Goal: Task Accomplishment & Management: Manage account settings

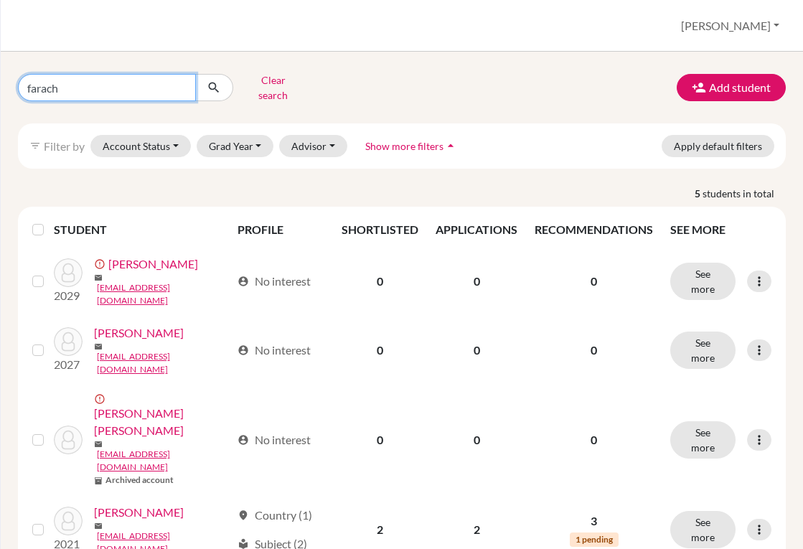
click at [155, 80] on input "farach" at bounding box center [107, 87] width 178 height 27
click at [185, 81] on input "farach" at bounding box center [107, 87] width 178 height 27
click at [179, 82] on input "farach" at bounding box center [107, 87] width 178 height 27
type input "obando"
click button "submit" at bounding box center [214, 87] width 38 height 27
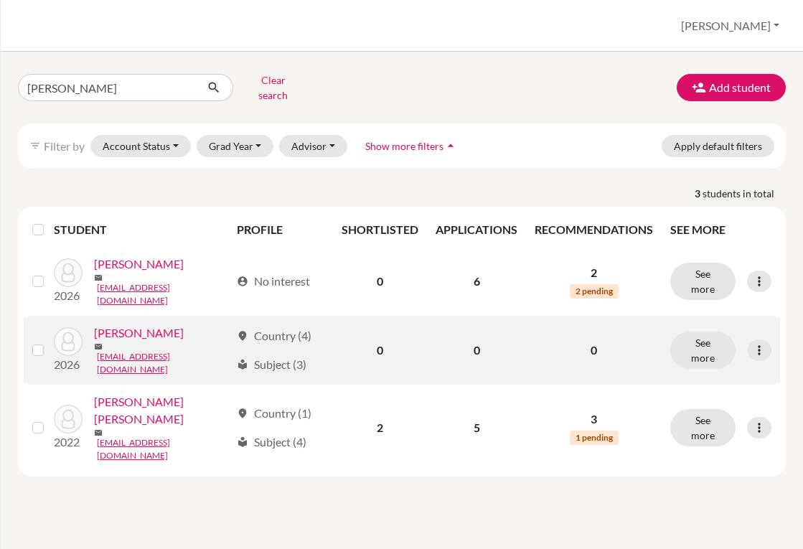
click at [184, 329] on link "Obando, Jose Carlos" at bounding box center [139, 332] width 90 height 17
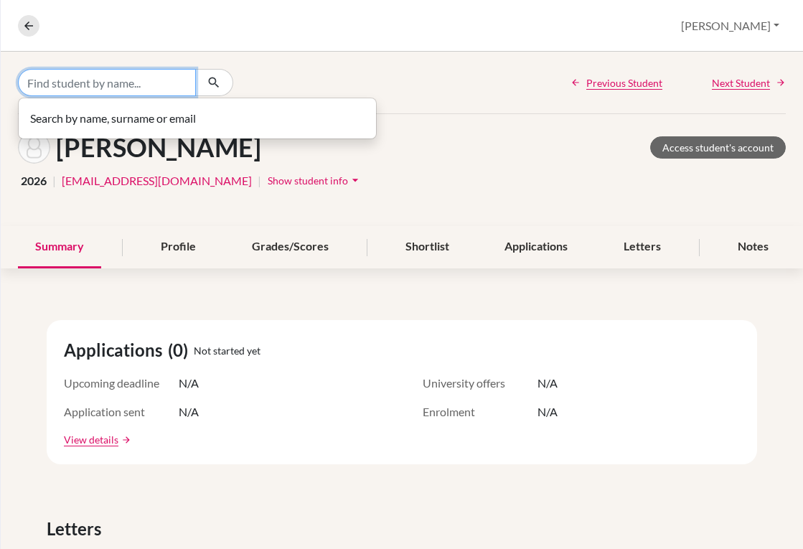
click at [103, 88] on input "Find student by name..." at bounding box center [107, 82] width 178 height 27
click at [26, 29] on icon at bounding box center [28, 25] width 13 height 13
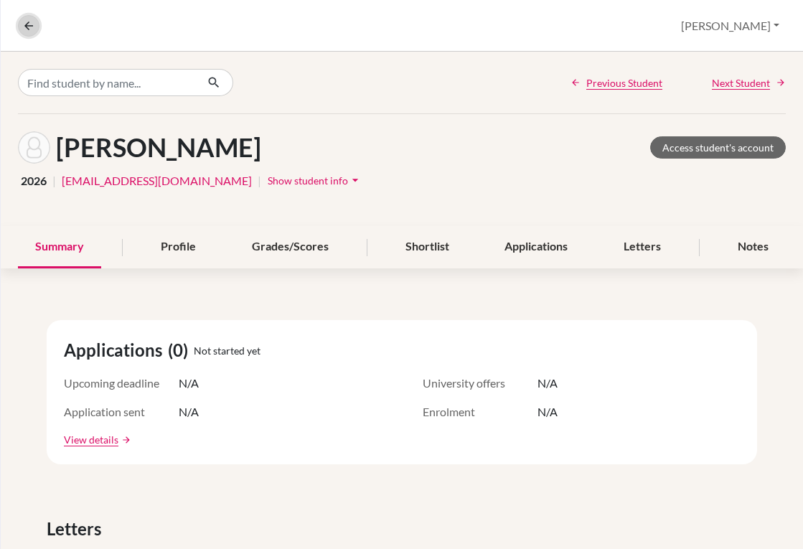
click at [29, 23] on icon at bounding box center [28, 25] width 13 height 13
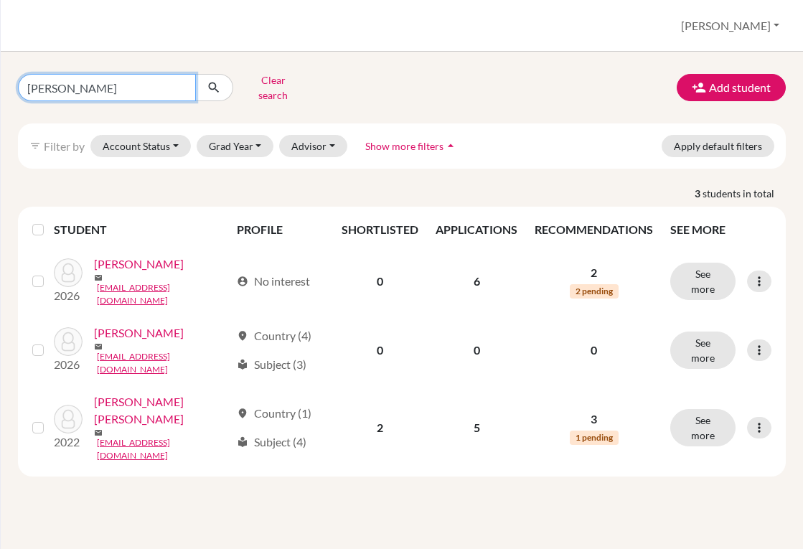
click at [93, 86] on input "obando" at bounding box center [107, 87] width 178 height 27
type input "o"
click at [547, 87] on div "Clear search Add student" at bounding box center [401, 87] width 789 height 37
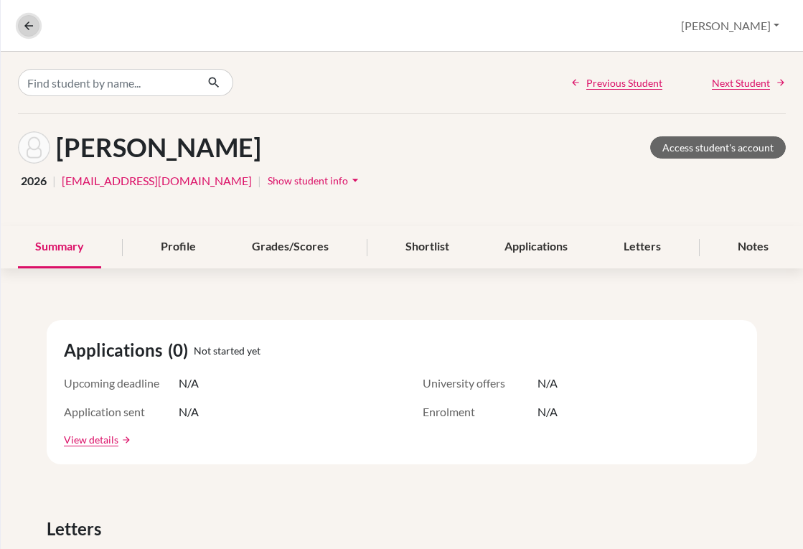
click at [21, 28] on button at bounding box center [29, 26] width 22 height 22
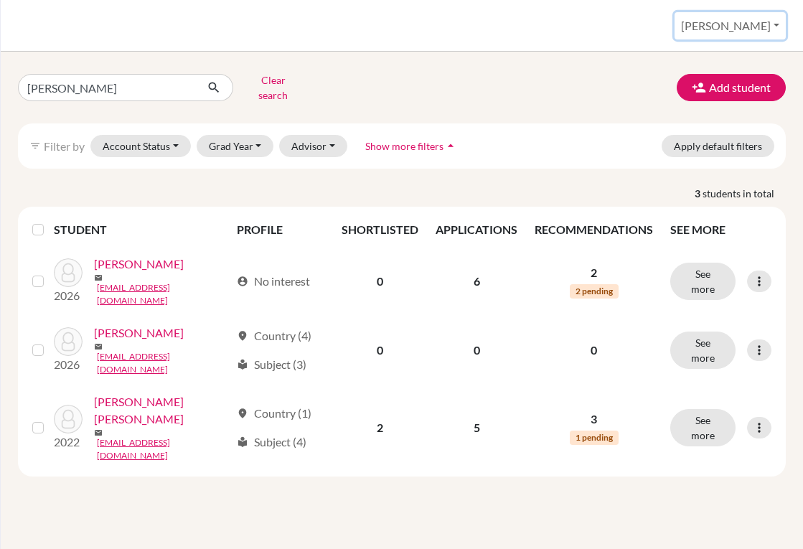
click at [736, 28] on button "[PERSON_NAME]" at bounding box center [729, 25] width 111 height 27
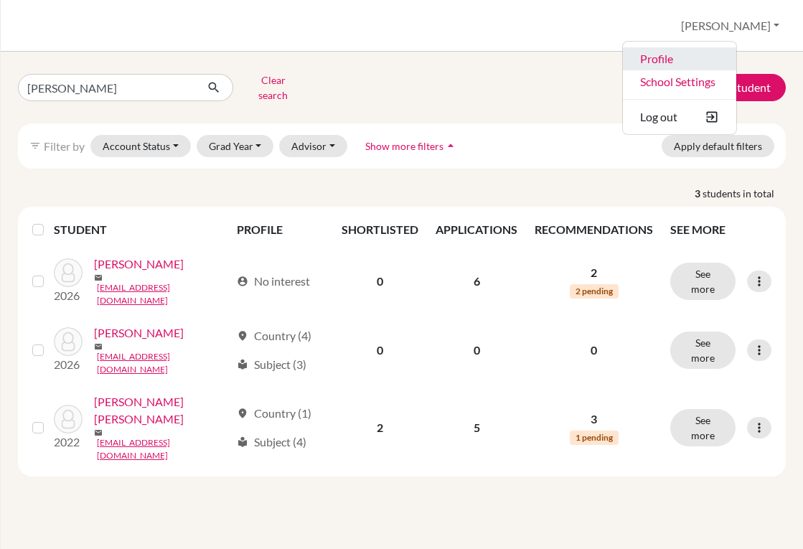
click at [689, 61] on link "Profile" at bounding box center [679, 58] width 113 height 23
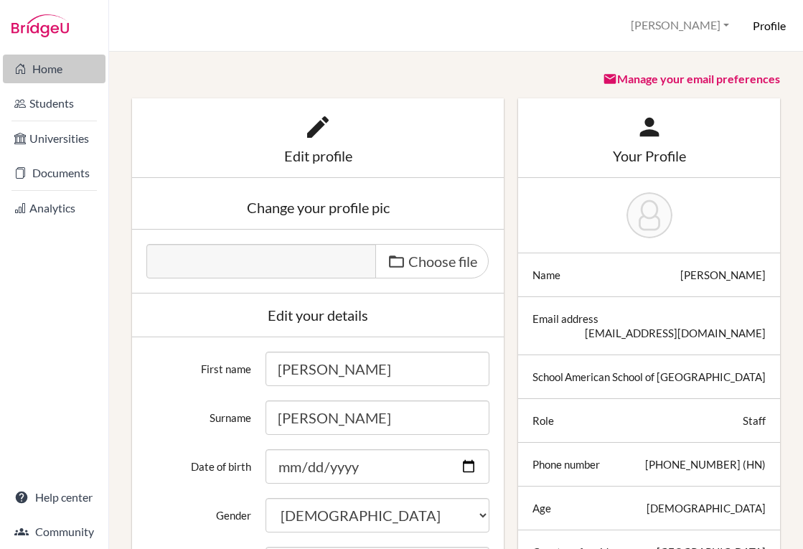
click at [54, 74] on link "Home" at bounding box center [54, 69] width 103 height 29
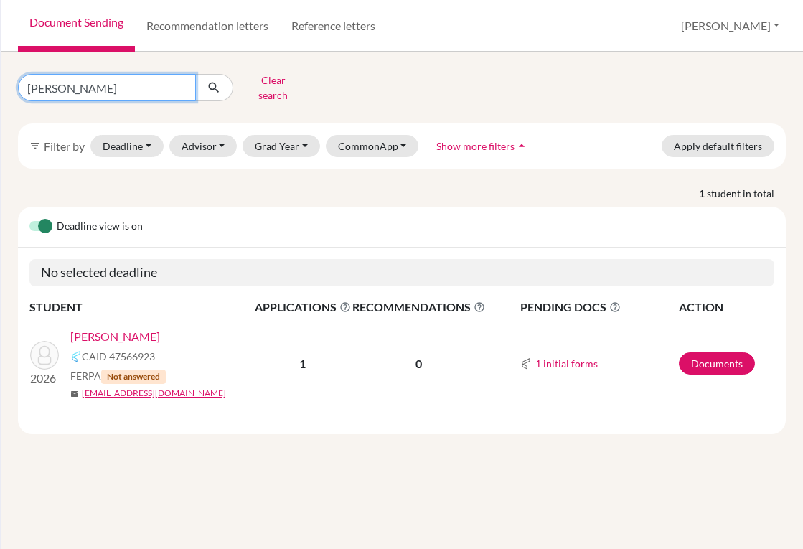
click at [178, 83] on input "galvez" at bounding box center [107, 87] width 178 height 27
type input "obando"
click at [211, 93] on button "submit" at bounding box center [214, 87] width 38 height 27
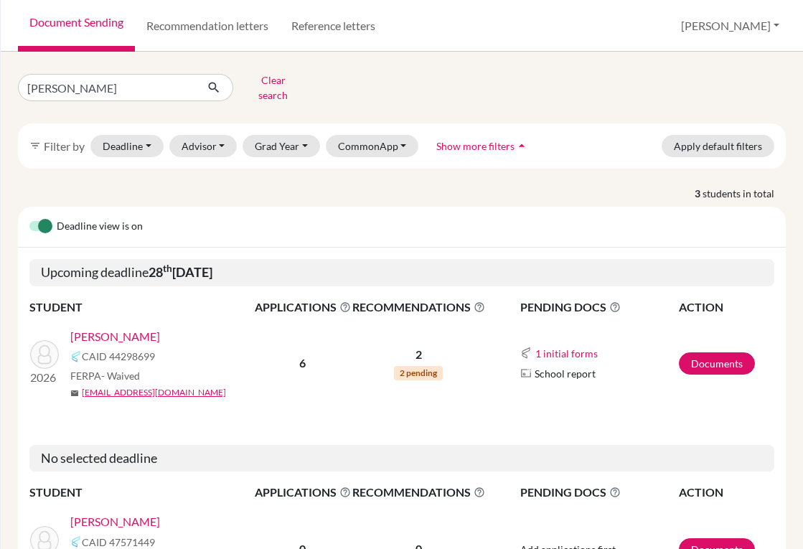
click at [133, 513] on link "[PERSON_NAME]" at bounding box center [115, 521] width 90 height 17
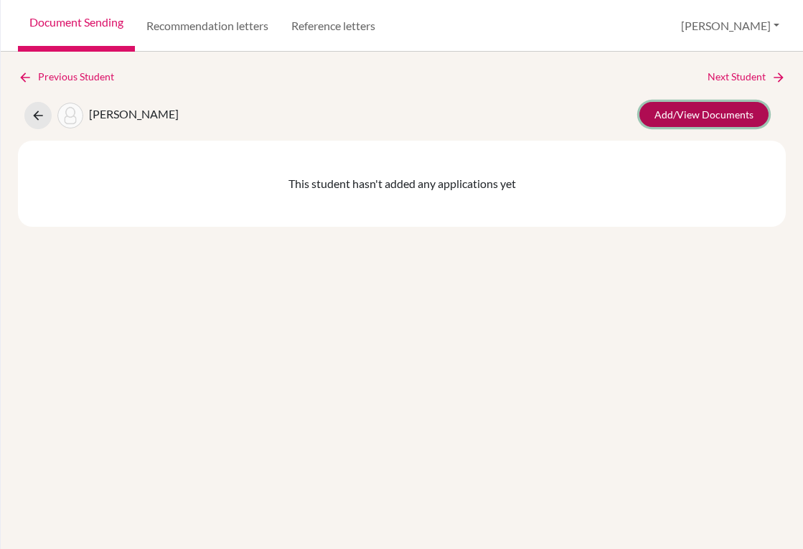
click at [685, 113] on link "Add/View Documents" at bounding box center [703, 114] width 129 height 25
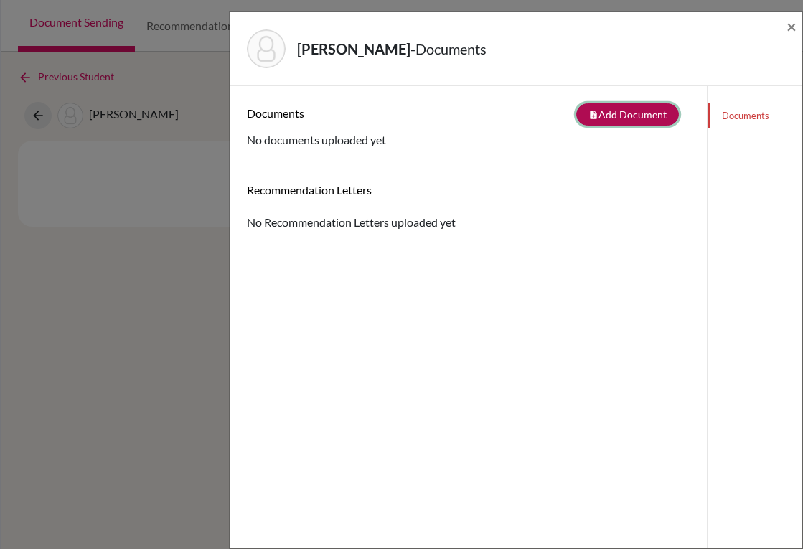
click at [600, 116] on button "note_add Add Document" at bounding box center [627, 114] width 103 height 22
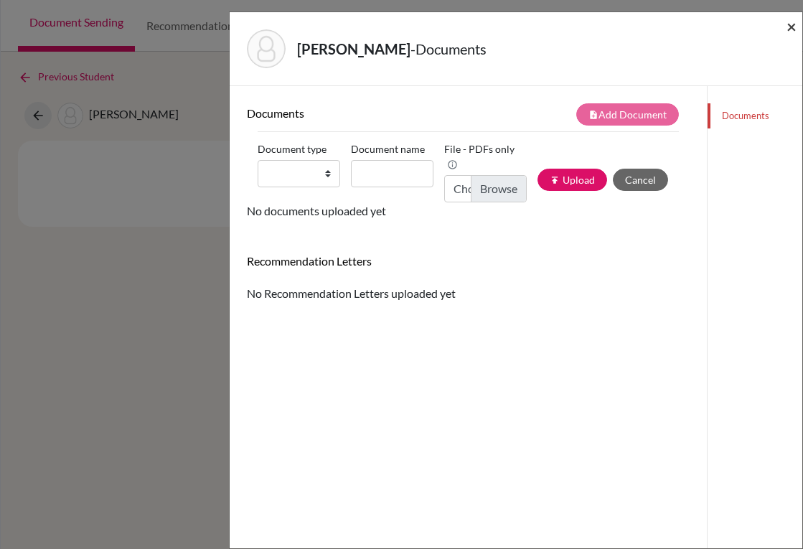
click at [793, 32] on span "×" at bounding box center [791, 26] width 10 height 21
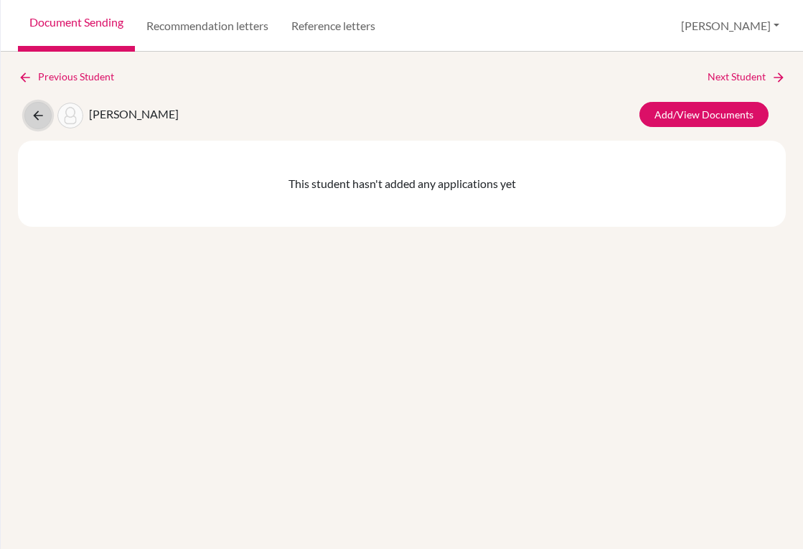
click at [41, 108] on icon at bounding box center [38, 115] width 14 height 14
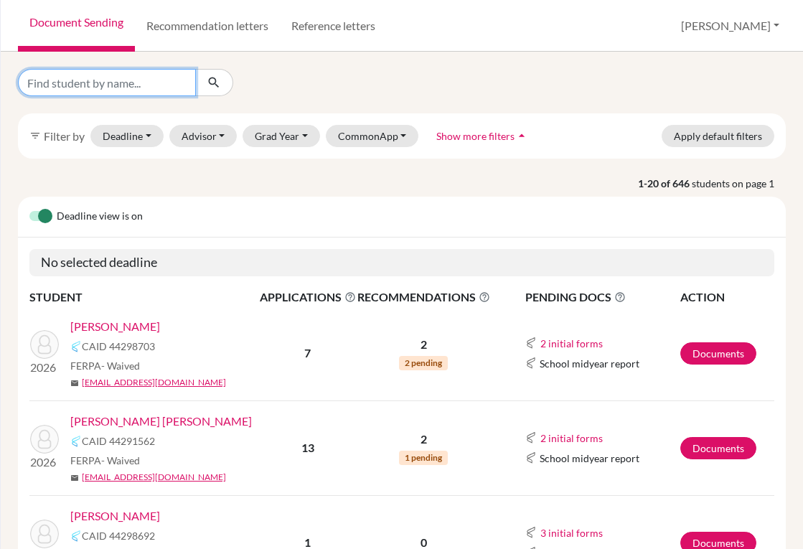
click at [178, 83] on input "Find student by name..." at bounding box center [107, 82] width 178 height 27
type input "galo"
click button "submit" at bounding box center [214, 82] width 38 height 27
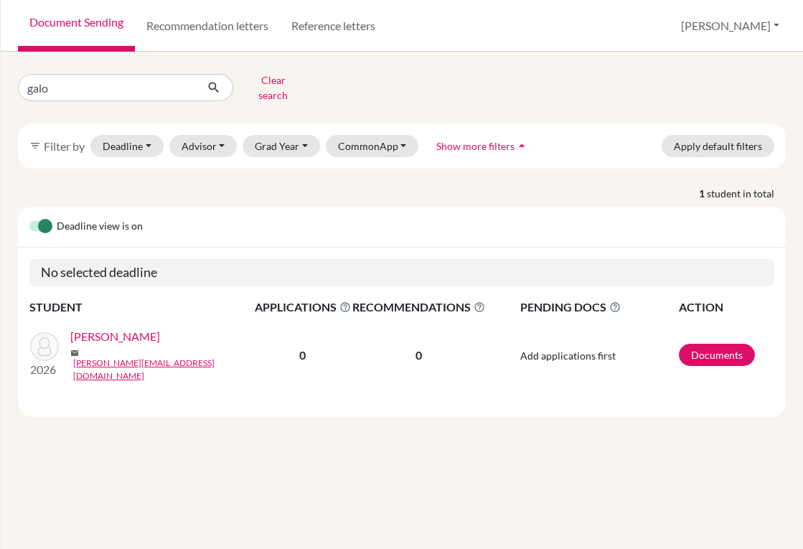
click at [125, 332] on link "[PERSON_NAME]" at bounding box center [115, 336] width 90 height 17
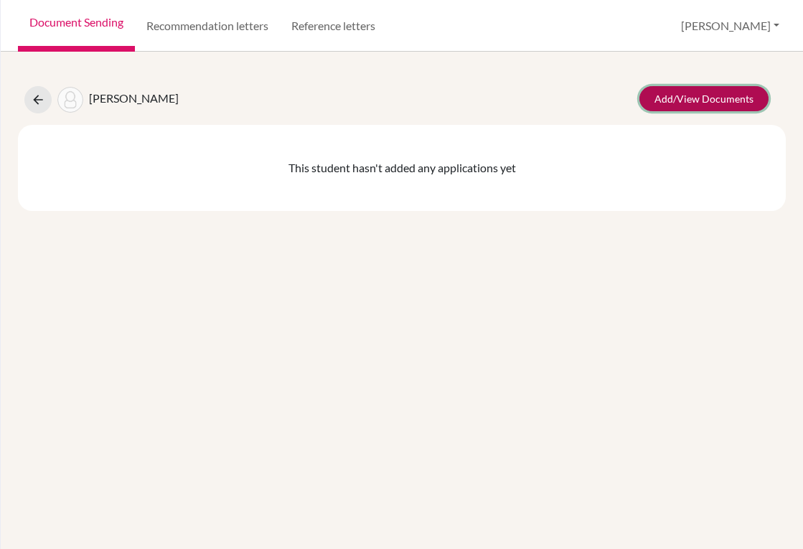
click at [747, 98] on link "Add/View Documents" at bounding box center [703, 98] width 129 height 25
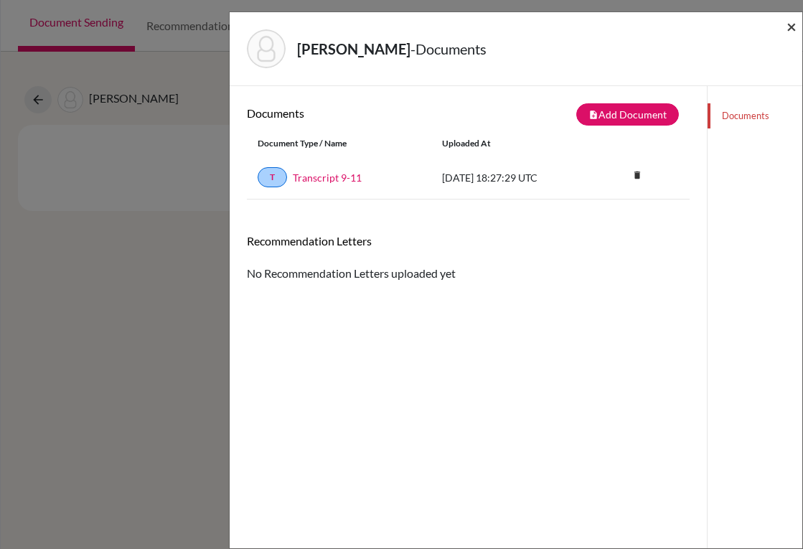
click at [795, 29] on span "×" at bounding box center [791, 26] width 10 height 21
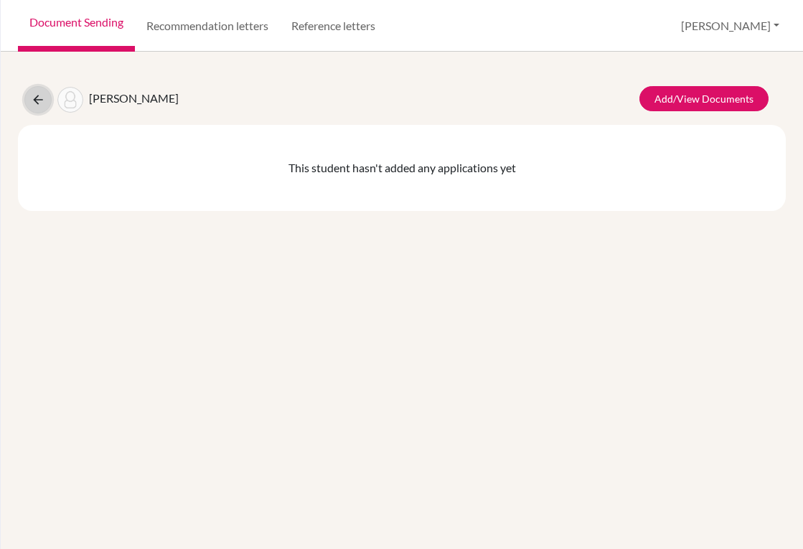
click at [34, 96] on icon at bounding box center [38, 100] width 14 height 14
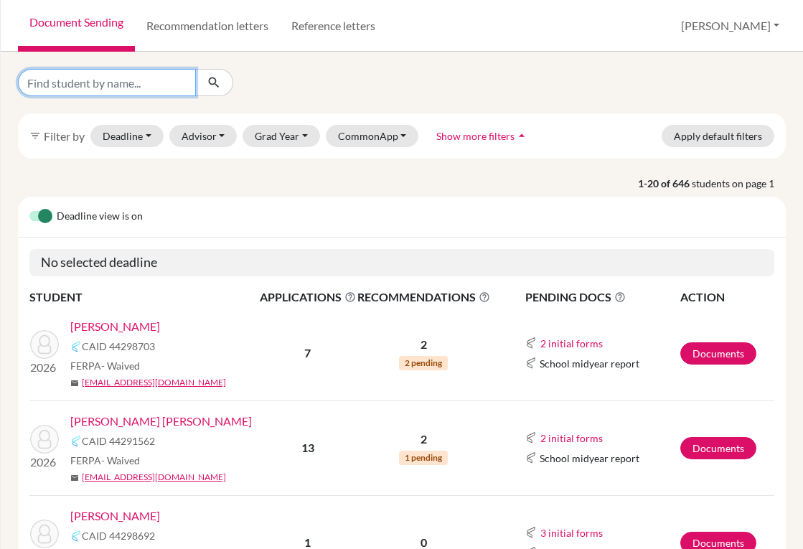
click at [101, 87] on input "Find student by name..." at bounding box center [107, 82] width 178 height 27
type input "galvez"
click at [220, 87] on icon "submit" at bounding box center [214, 82] width 14 height 14
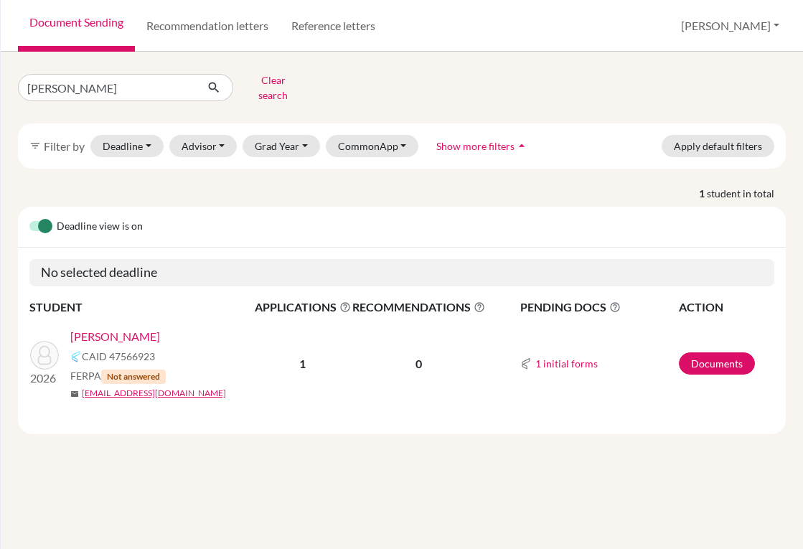
click at [117, 328] on link "Galvez, Luis" at bounding box center [115, 336] width 90 height 17
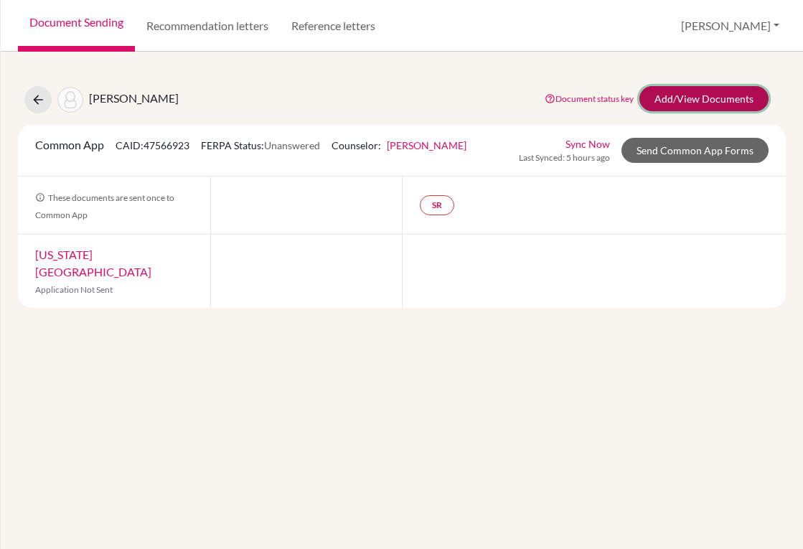
click at [665, 96] on link "Add/View Documents" at bounding box center [703, 98] width 129 height 25
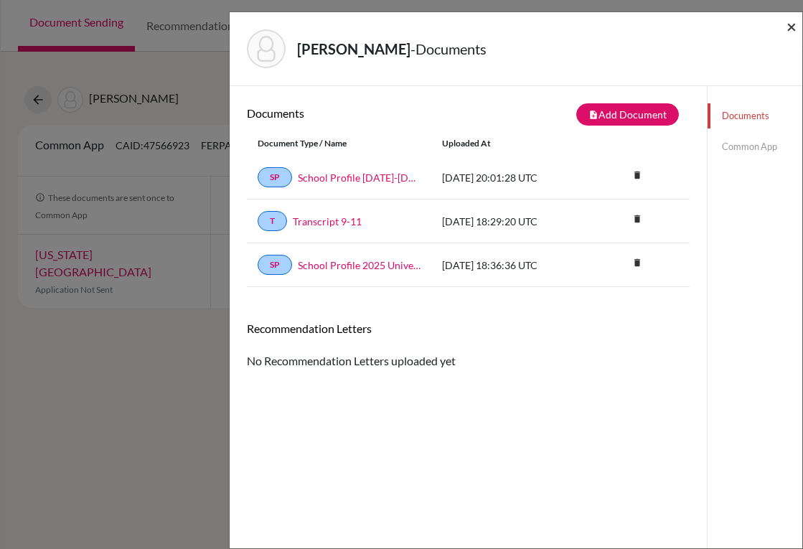
click at [790, 23] on span "×" at bounding box center [791, 26] width 10 height 21
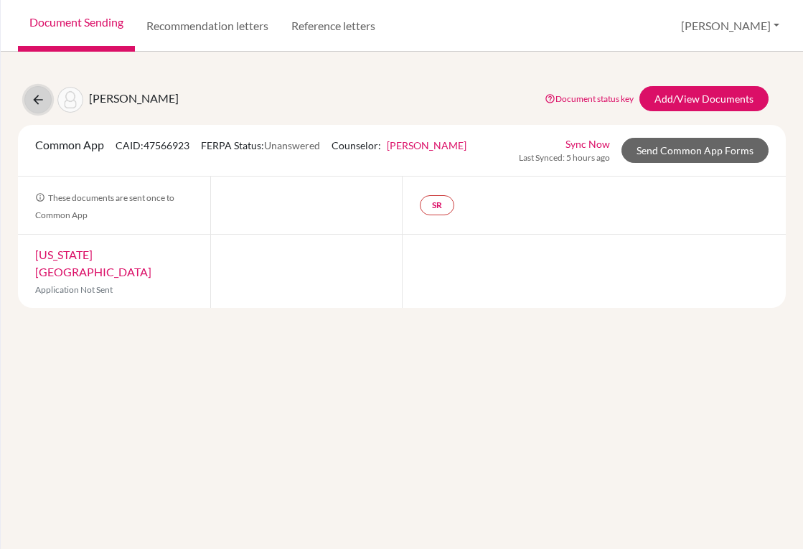
click at [38, 99] on icon at bounding box center [38, 100] width 14 height 14
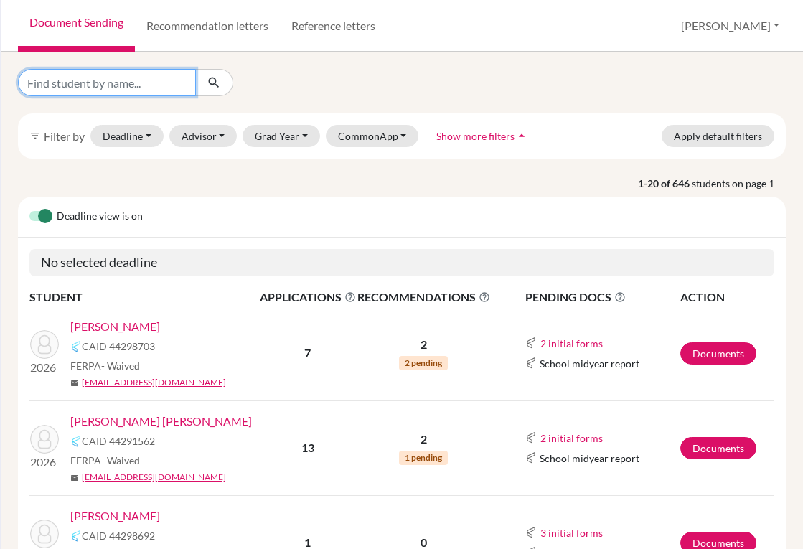
click at [121, 88] on input "Find student by name..." at bounding box center [107, 82] width 178 height 27
type input "garcia"
click at [212, 80] on icon "submit" at bounding box center [214, 82] width 14 height 14
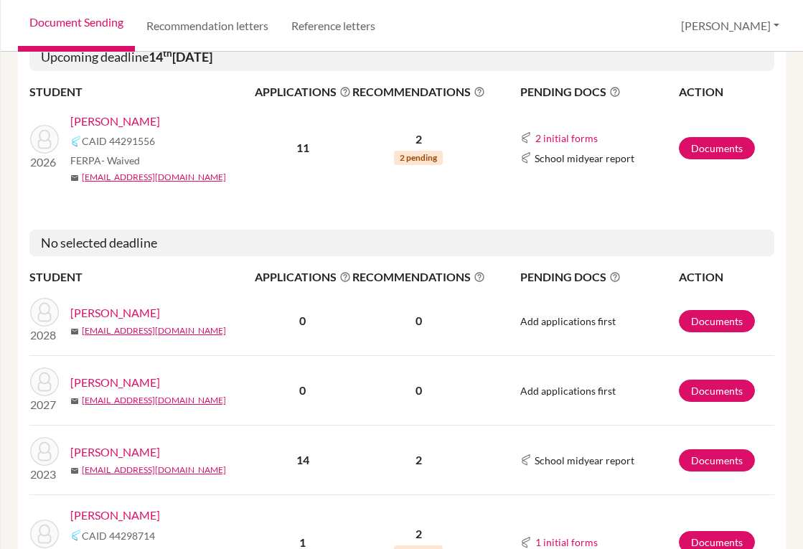
scroll to position [287, 0]
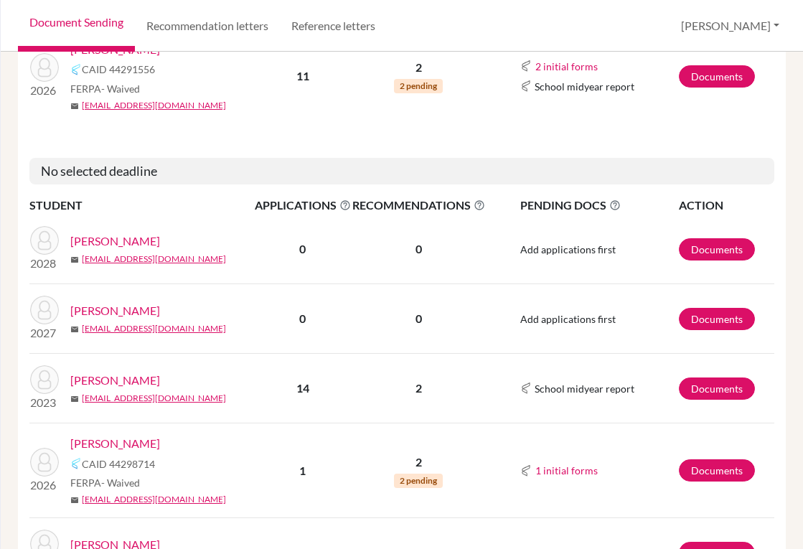
click at [85, 438] on link "Garcia, Mateo" at bounding box center [115, 443] width 90 height 17
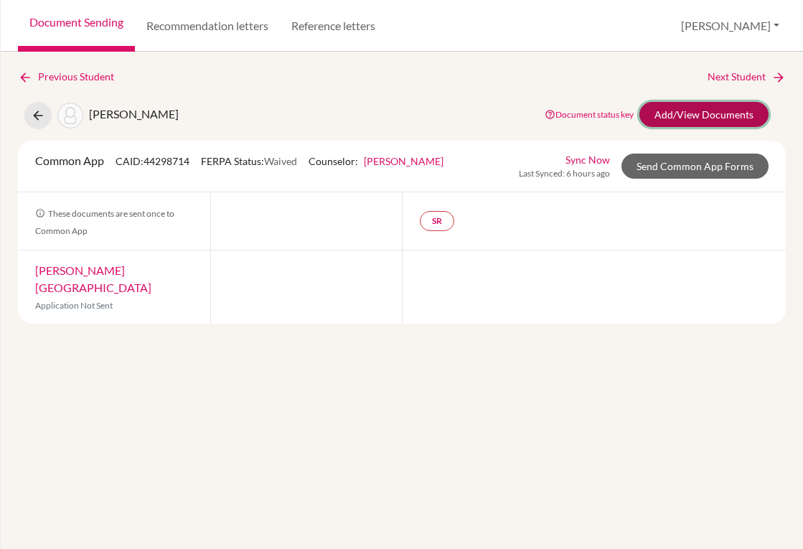
click at [658, 118] on link "Add/View Documents" at bounding box center [703, 114] width 129 height 25
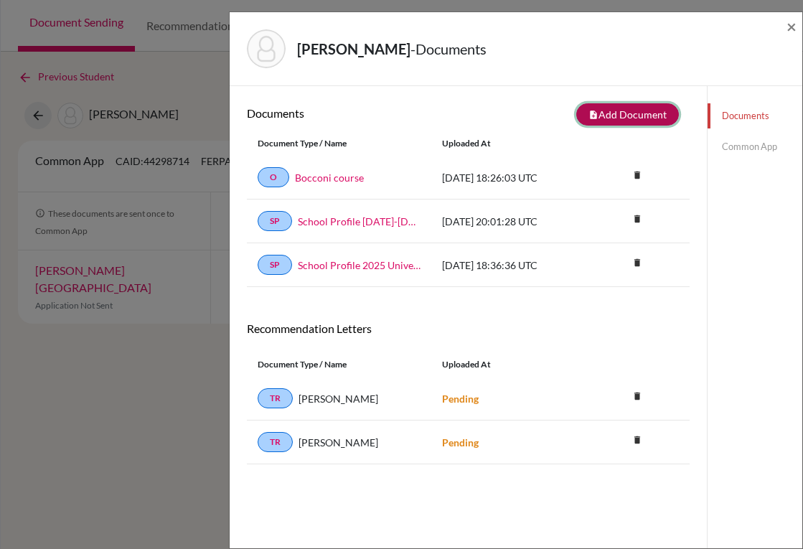
click at [596, 112] on button "note_add Add Document" at bounding box center [627, 114] width 103 height 22
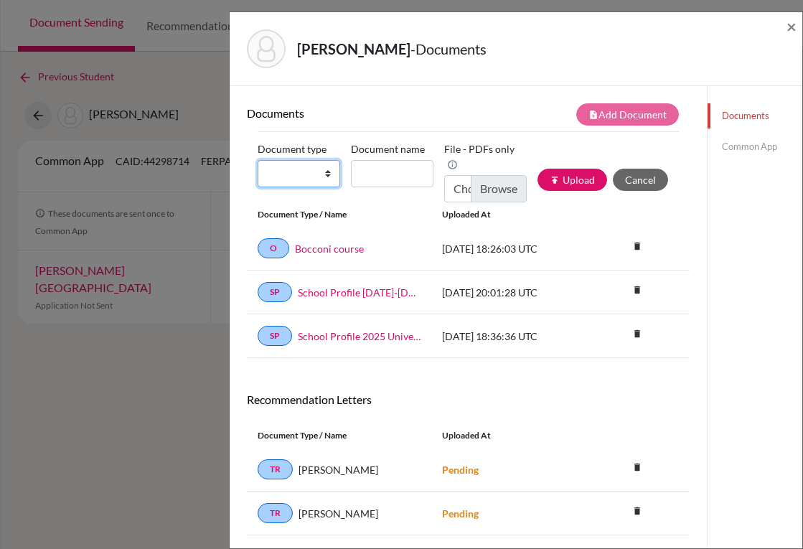
click at [328, 174] on select "Change explanation for Common App reports Counselor recommendation Internationa…" at bounding box center [299, 173] width 82 height 27
select select "2"
click at [258, 160] on select "Change explanation for Common App reports Counselor recommendation Internationa…" at bounding box center [299, 173] width 82 height 27
click at [386, 176] on input "Document name" at bounding box center [392, 173] width 82 height 27
type input "Transcript 9-11"
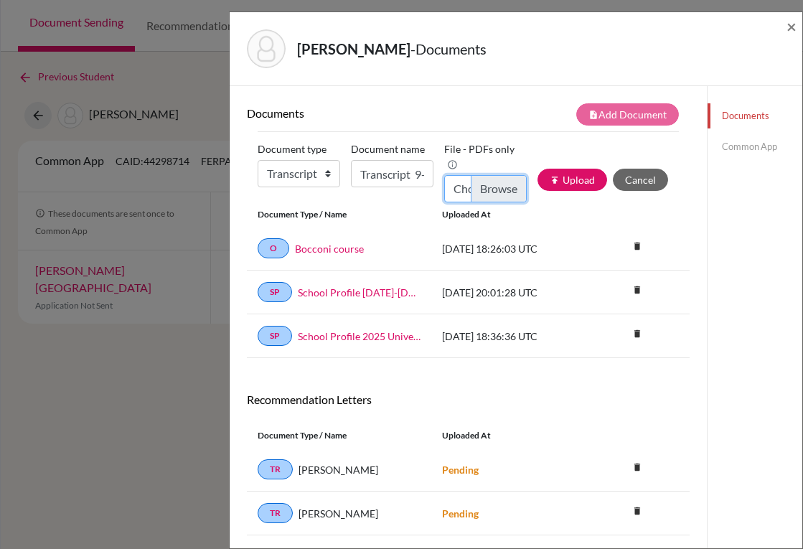
click at [491, 186] on input "Choose file" at bounding box center [485, 188] width 82 height 27
type input "C:\fakepath\[PERSON_NAME].pdf"
click at [554, 179] on button "publish Upload" at bounding box center [572, 180] width 70 height 22
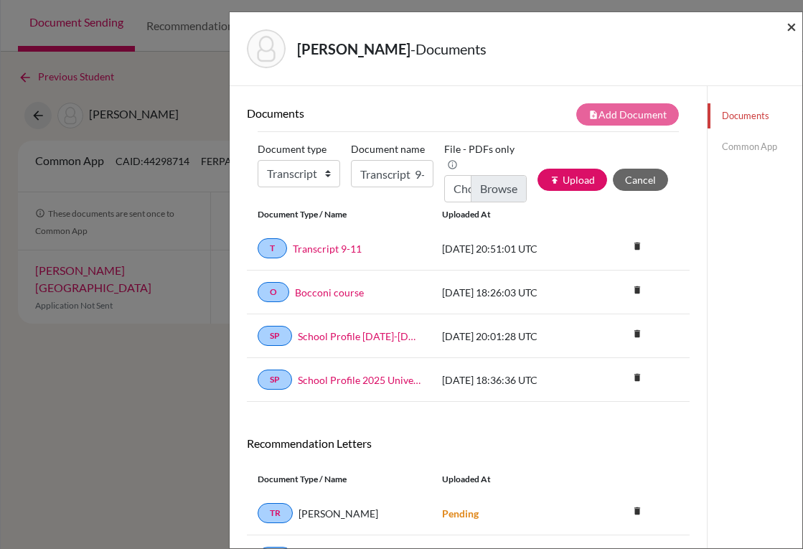
click at [790, 21] on span "×" at bounding box center [791, 26] width 10 height 21
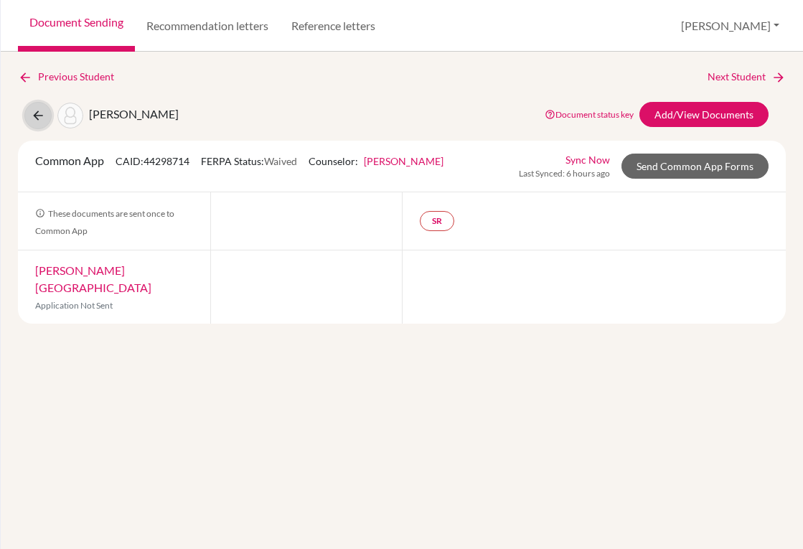
click at [32, 115] on icon at bounding box center [38, 115] width 14 height 14
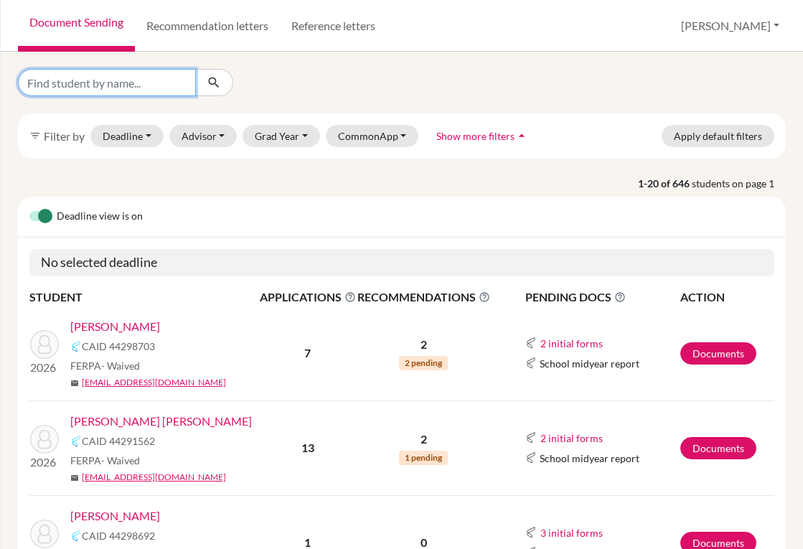
click at [176, 87] on input "Find student by name..." at bounding box center [107, 82] width 178 height 27
type input "[PERSON_NAME]"
click at [209, 80] on icon "submit" at bounding box center [214, 82] width 14 height 14
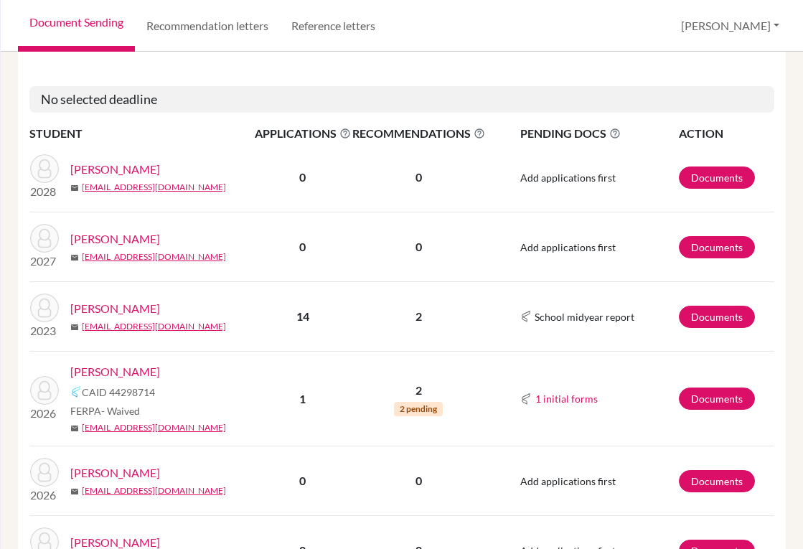
scroll to position [430, 0]
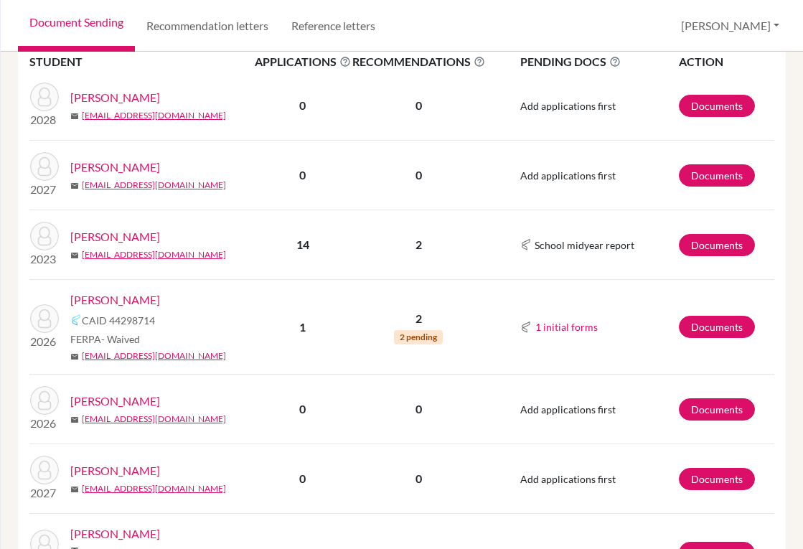
click at [123, 392] on link "[PERSON_NAME]" at bounding box center [115, 400] width 90 height 17
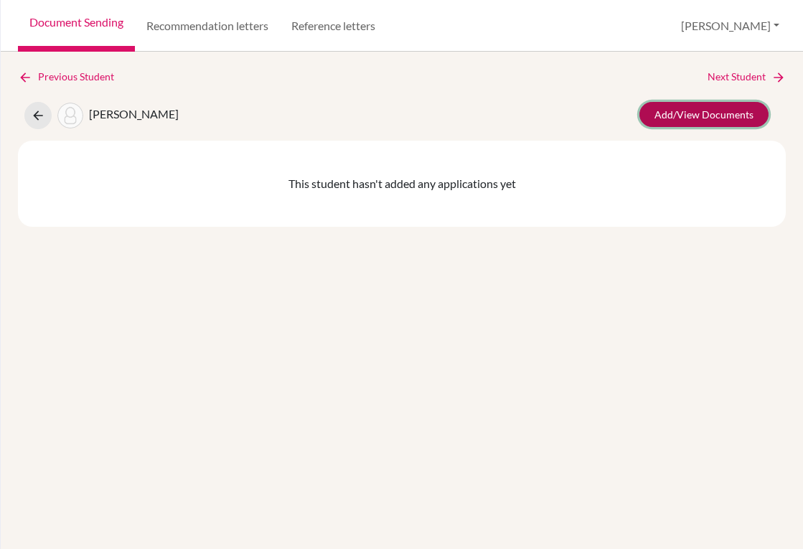
click at [709, 120] on link "Add/View Documents" at bounding box center [703, 114] width 129 height 25
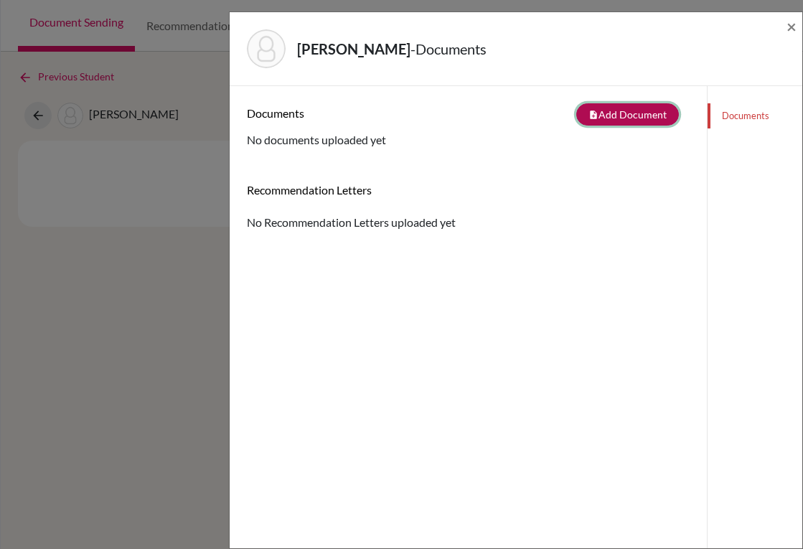
click at [603, 117] on button "note_add Add Document" at bounding box center [627, 114] width 103 height 22
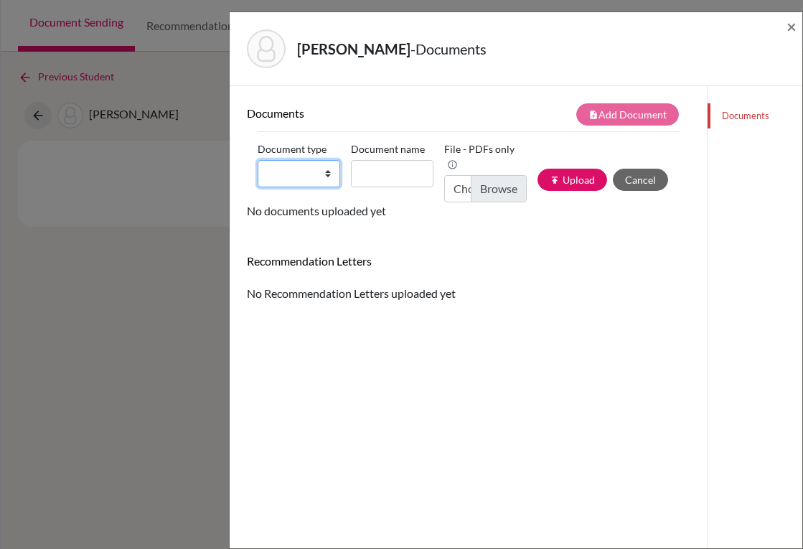
click at [325, 172] on select "Change explanation for Common App reports Counselor recommendation Internationa…" at bounding box center [299, 173] width 82 height 27
select select "2"
click at [258, 160] on select "Change explanation for Common App reports Counselor recommendation Internationa…" at bounding box center [299, 173] width 82 height 27
click at [372, 176] on input "Document name" at bounding box center [392, 173] width 82 height 27
type input "Transcript 9-11"
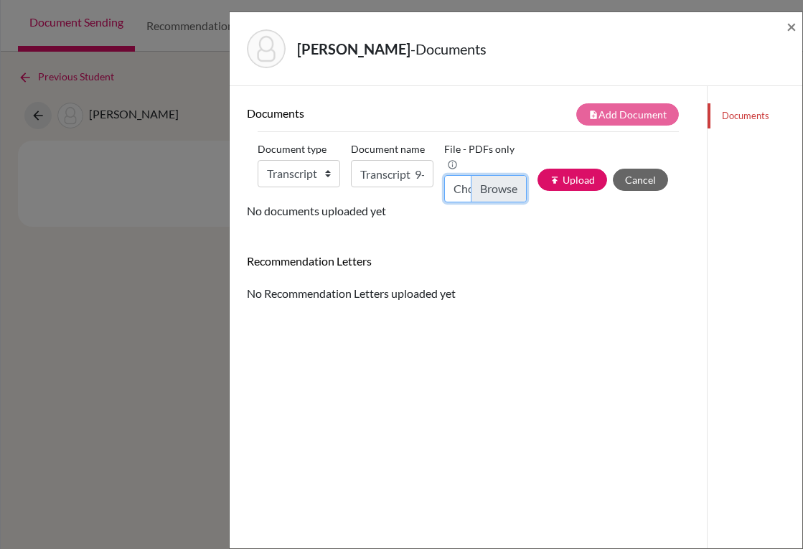
click at [493, 192] on input "Choose file" at bounding box center [485, 188] width 82 height 27
type input "C:\fakepath\Daniel Garcia_Transcripts.pdf"
click at [549, 182] on icon "publish" at bounding box center [554, 180] width 10 height 10
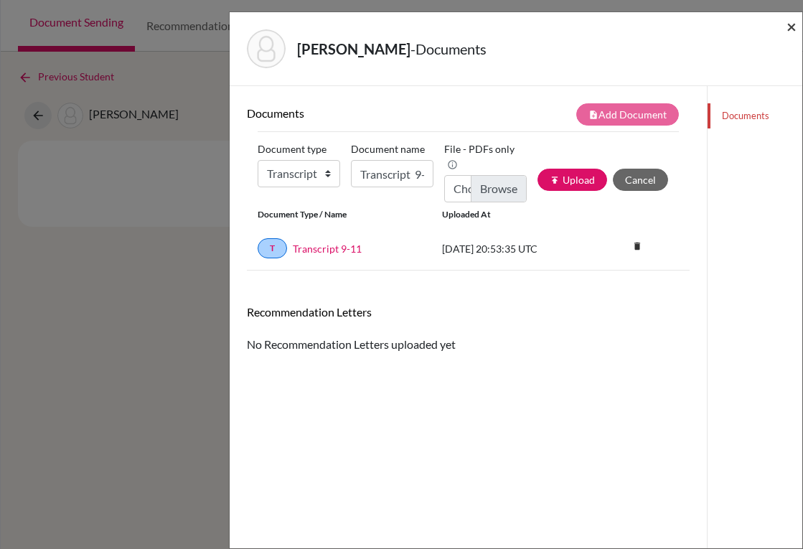
click at [788, 34] on span "×" at bounding box center [791, 26] width 10 height 21
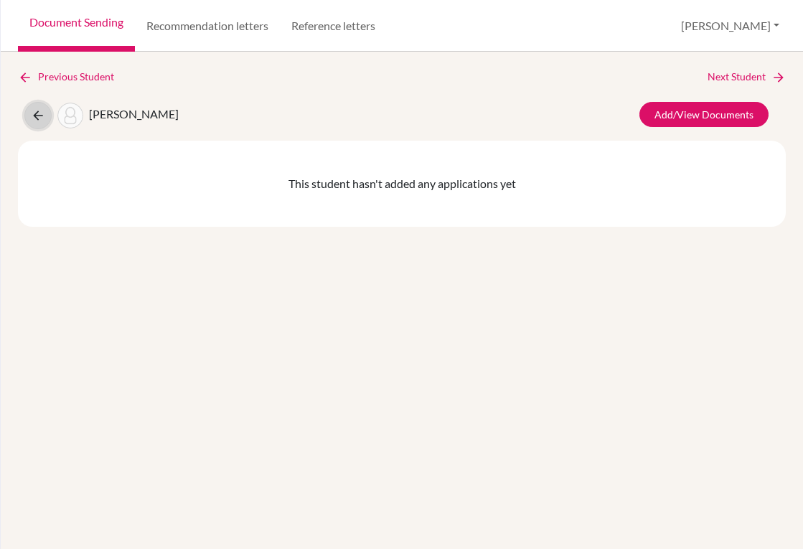
click at [37, 121] on icon at bounding box center [38, 115] width 14 height 14
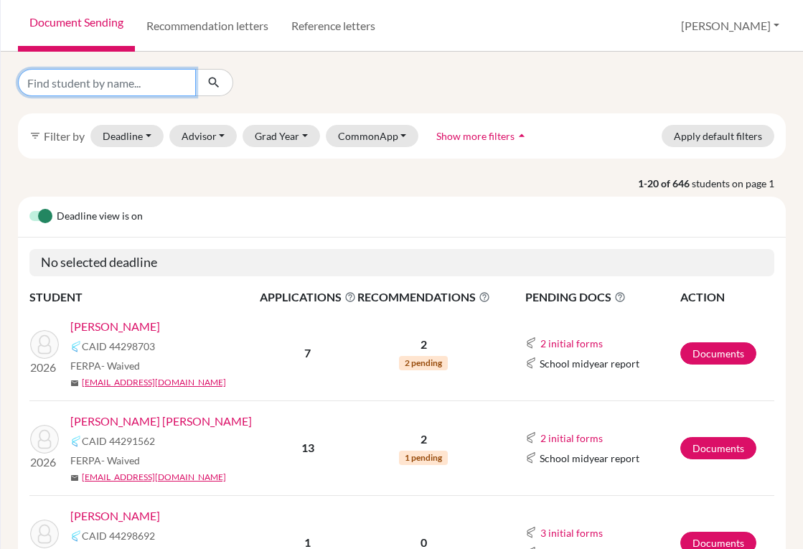
click at [118, 82] on input "Find student by name..." at bounding box center [107, 82] width 178 height 27
type input "[PERSON_NAME]"
click at [212, 83] on icon "submit" at bounding box center [214, 82] width 14 height 14
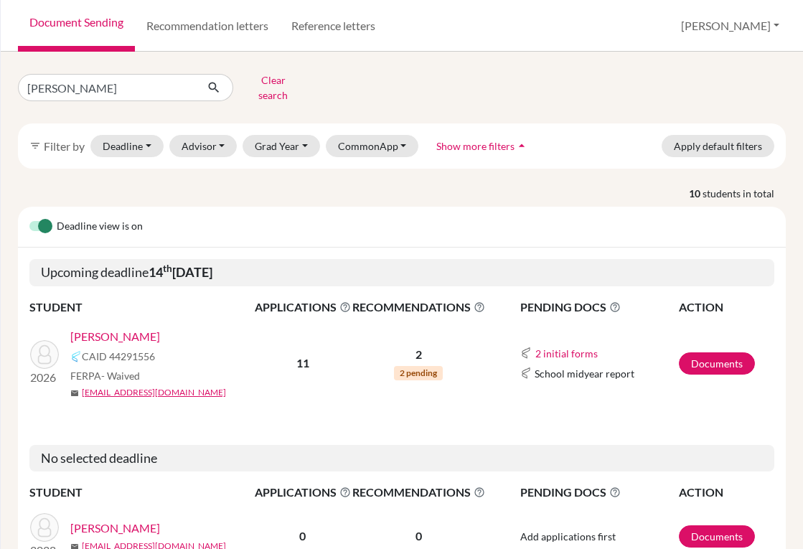
click at [139, 328] on link "[PERSON_NAME]" at bounding box center [115, 336] width 90 height 17
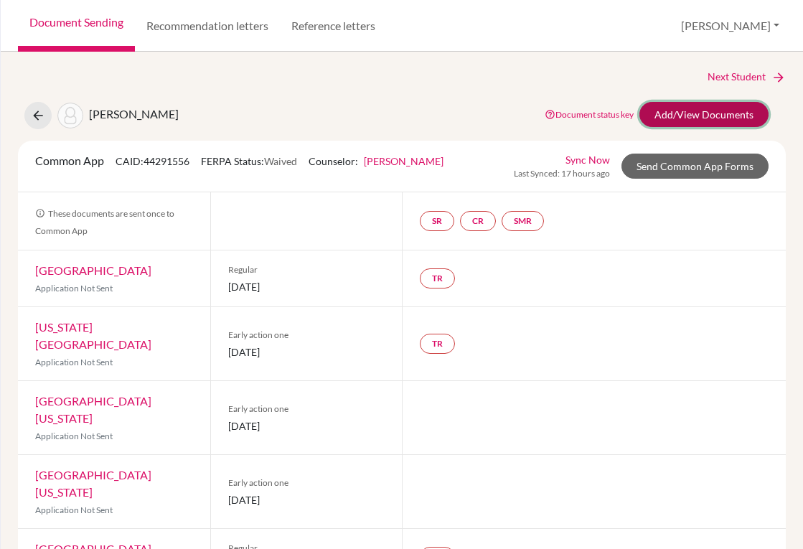
click at [661, 112] on link "Add/View Documents" at bounding box center [703, 114] width 129 height 25
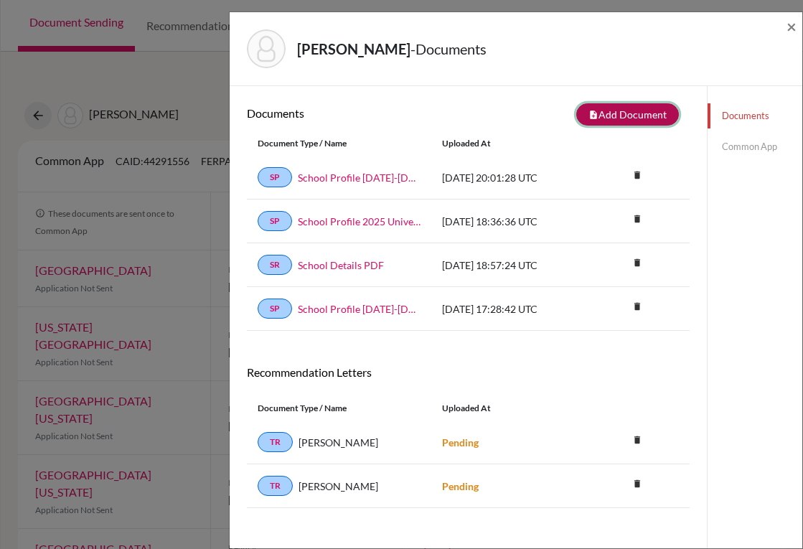
click at [599, 114] on button "note_add Add Document" at bounding box center [627, 114] width 103 height 22
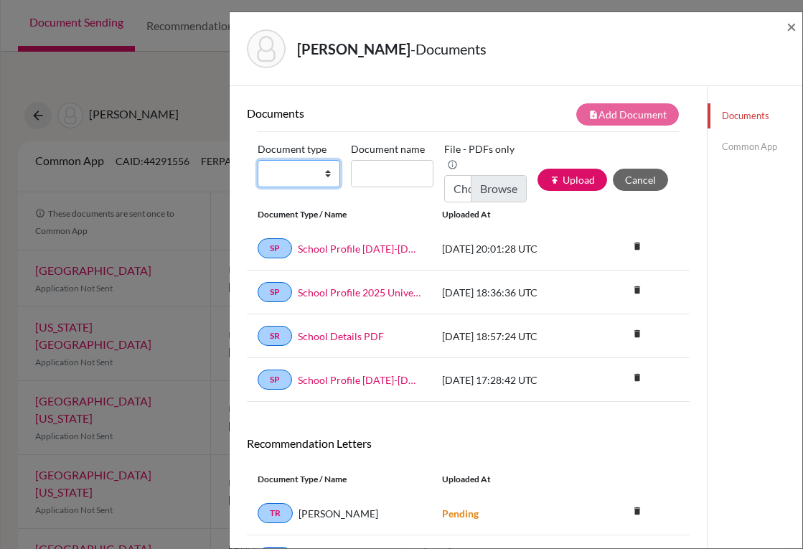
click at [328, 174] on select "Change explanation for Common App reports Counselor recommendation Internationa…" at bounding box center [299, 173] width 82 height 27
select select "2"
click at [258, 160] on select "Change explanation for Common App reports Counselor recommendation Internationa…" at bounding box center [299, 173] width 82 height 27
click at [372, 171] on input "Document name" at bounding box center [392, 173] width 82 height 27
type input "Transcript 9-11"
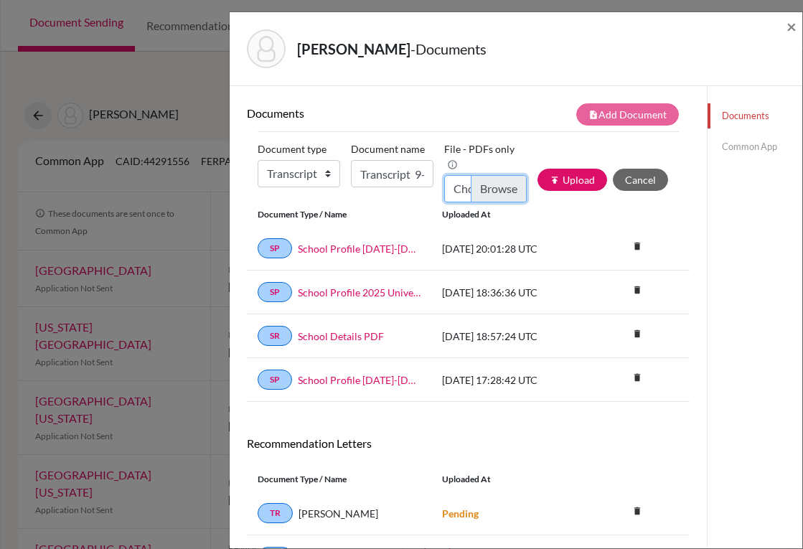
click at [494, 191] on input "Choose file" at bounding box center [485, 188] width 82 height 27
type input "C:\fakepath\Anabella Garcia_Transcripts.pdf"
click at [550, 182] on button "publish Upload" at bounding box center [572, 180] width 70 height 22
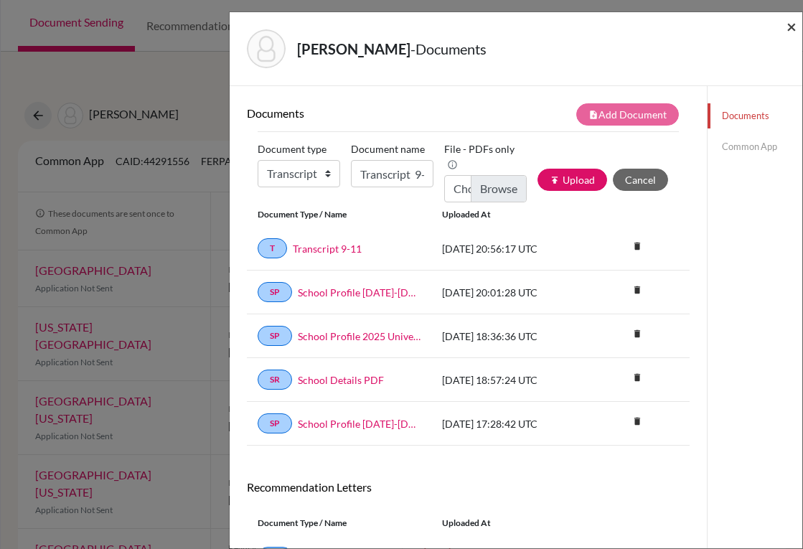
click at [788, 27] on span "×" at bounding box center [791, 26] width 10 height 21
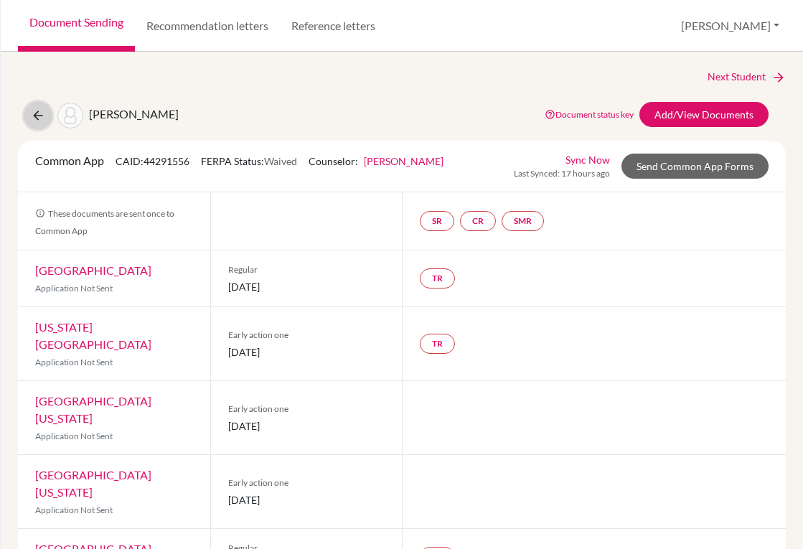
click at [43, 115] on icon at bounding box center [38, 115] width 14 height 14
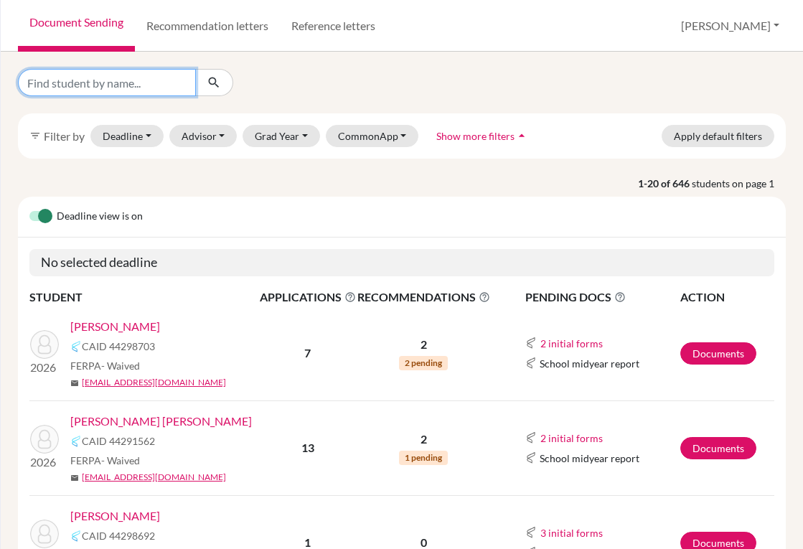
click at [119, 88] on input "Find student by name..." at bounding box center [107, 82] width 178 height 27
type input "gene"
click at [219, 85] on icon "submit" at bounding box center [214, 82] width 14 height 14
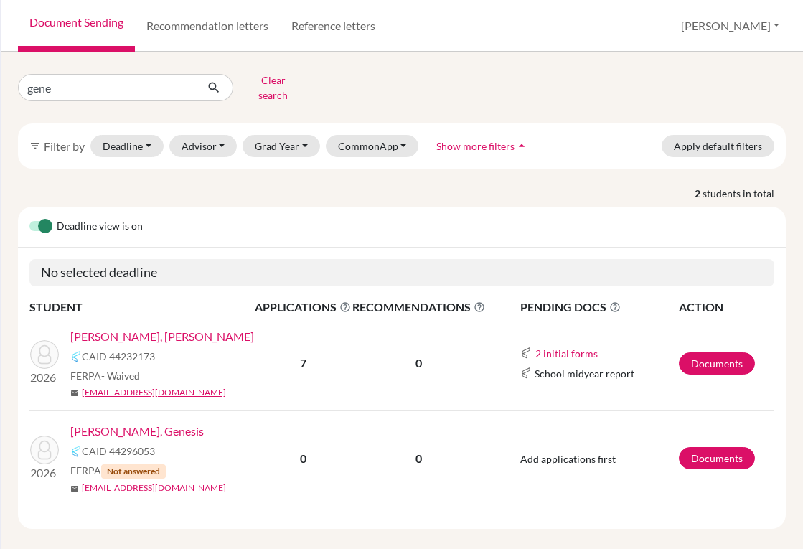
click at [120, 332] on link "[PERSON_NAME], [PERSON_NAME]" at bounding box center [162, 336] width 184 height 17
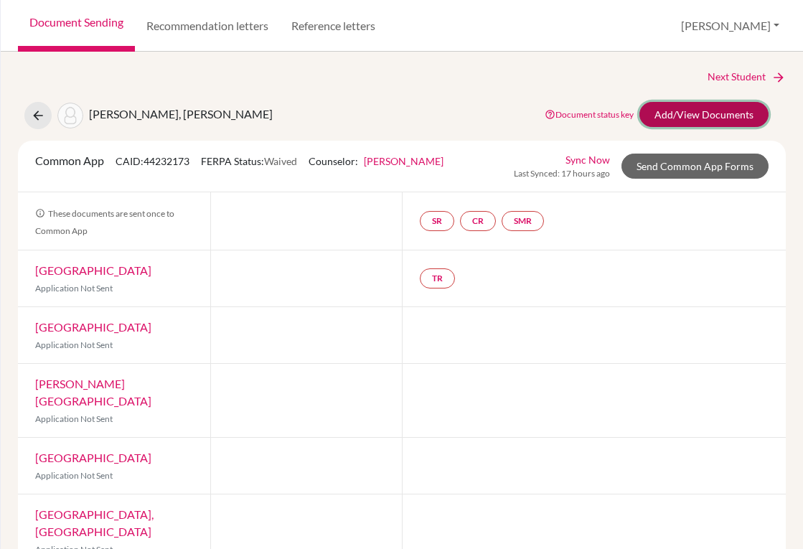
click at [648, 109] on link "Add/View Documents" at bounding box center [703, 114] width 129 height 25
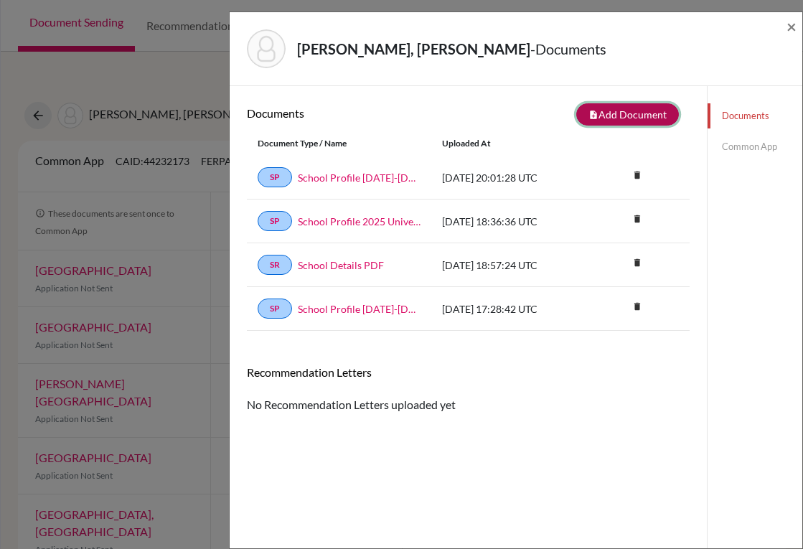
click at [594, 120] on button "note_add Add Document" at bounding box center [627, 114] width 103 height 22
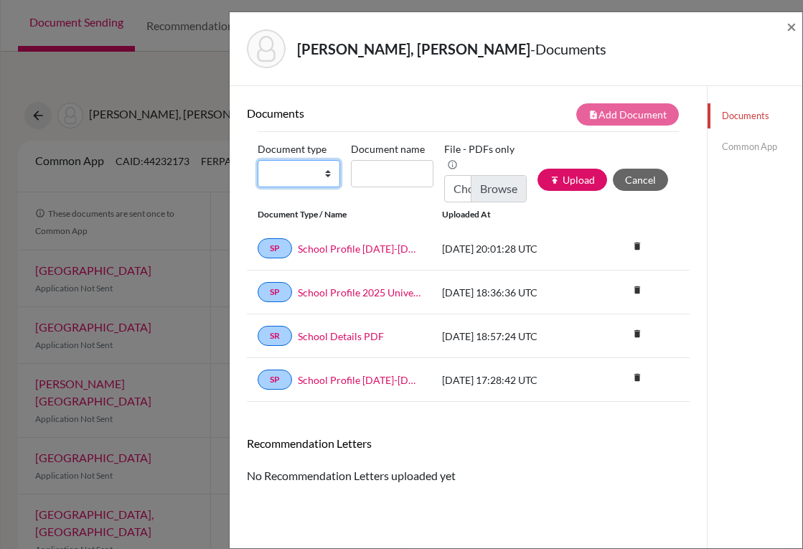
click at [324, 174] on select "Change explanation for Common App reports Counselor recommendation Internationa…" at bounding box center [299, 173] width 82 height 27
select select "2"
click at [258, 160] on select "Change explanation for Common App reports Counselor recommendation Internationa…" at bounding box center [299, 173] width 82 height 27
click at [391, 173] on input "Document name" at bounding box center [392, 173] width 82 height 27
type input "Transcript 9-11"
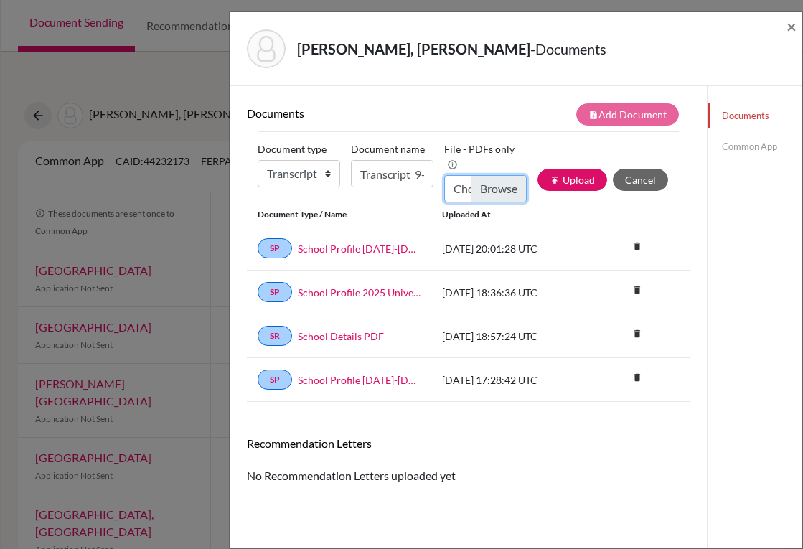
click at [484, 192] on input "Choose file" at bounding box center [485, 188] width 82 height 27
click at [477, 184] on input "Choose file" at bounding box center [485, 188] width 82 height 27
type input "C:\fakepath\Lucia Gene_Transcripts.pdf"
click at [554, 182] on button "publish Upload" at bounding box center [572, 180] width 70 height 22
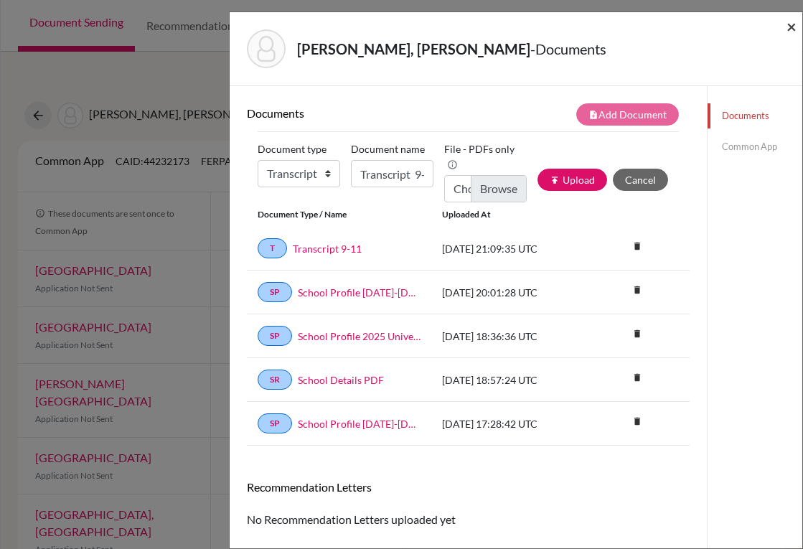
click at [790, 28] on span "×" at bounding box center [791, 26] width 10 height 21
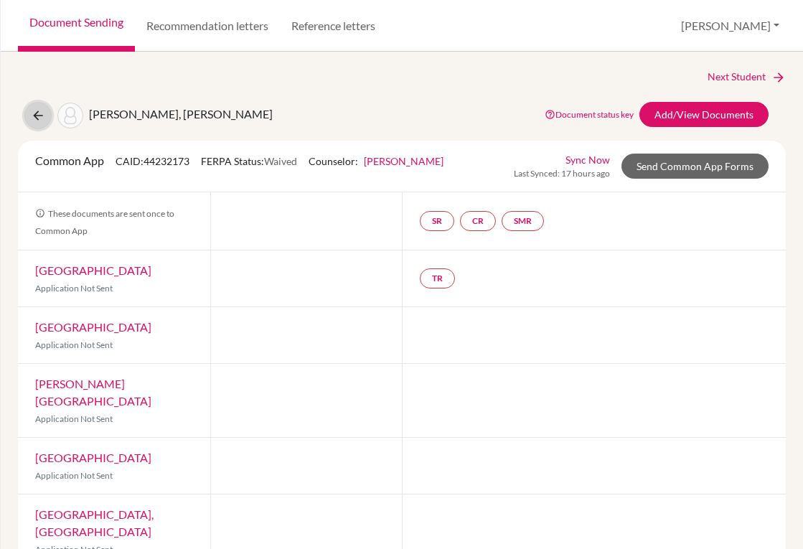
click at [35, 114] on icon at bounding box center [38, 115] width 14 height 14
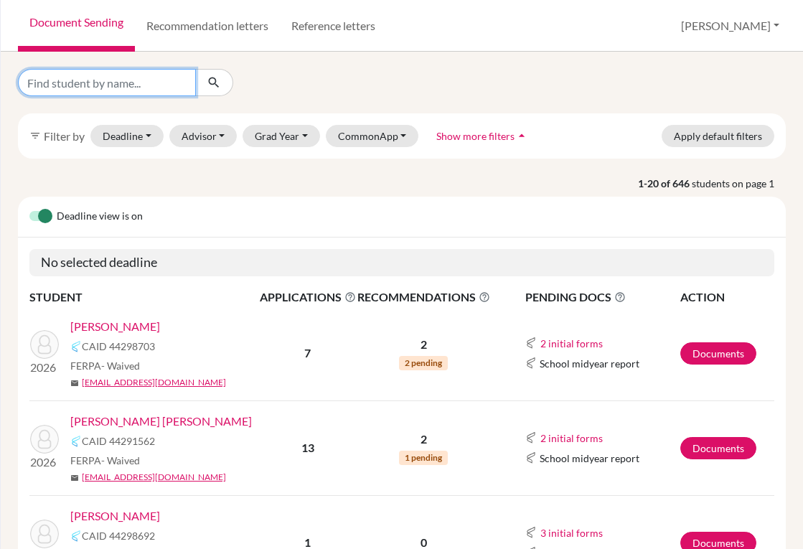
click at [134, 88] on input "Find student by name..." at bounding box center [107, 82] width 178 height 27
type input "gernat"
click at [213, 87] on icon "submit" at bounding box center [214, 82] width 14 height 14
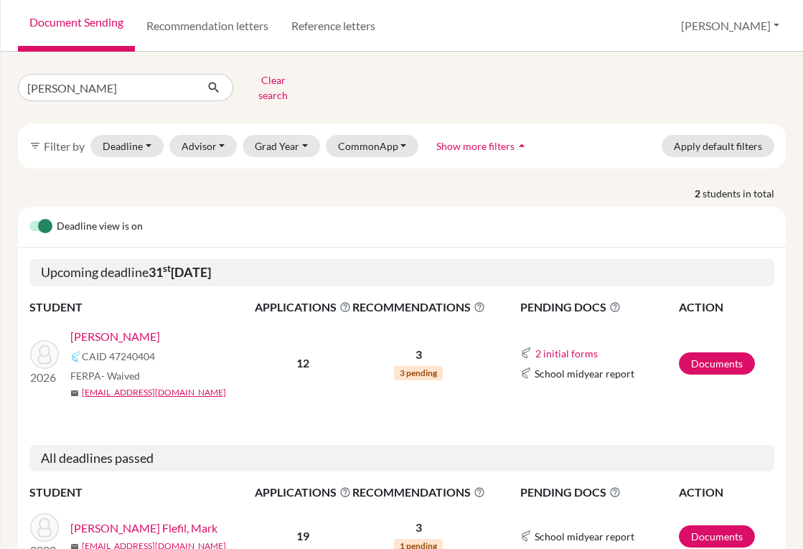
click at [134, 329] on link "[PERSON_NAME]" at bounding box center [115, 336] width 90 height 17
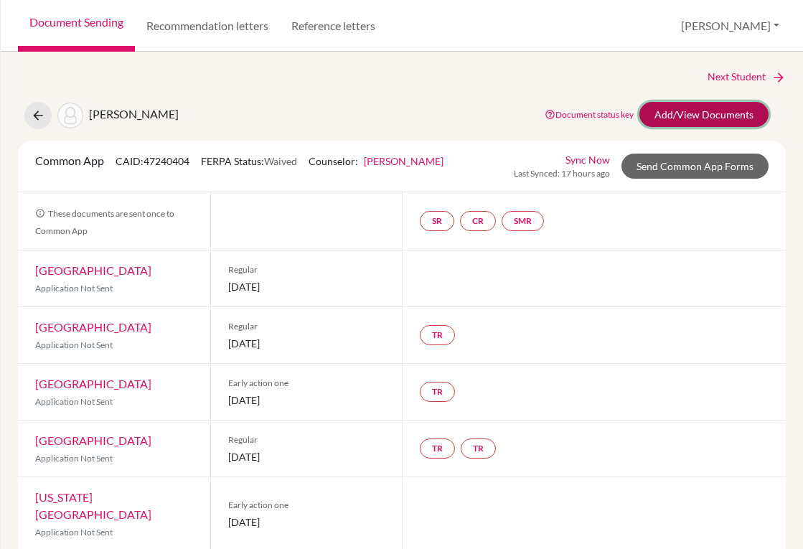
click at [688, 112] on link "Add/View Documents" at bounding box center [703, 114] width 129 height 25
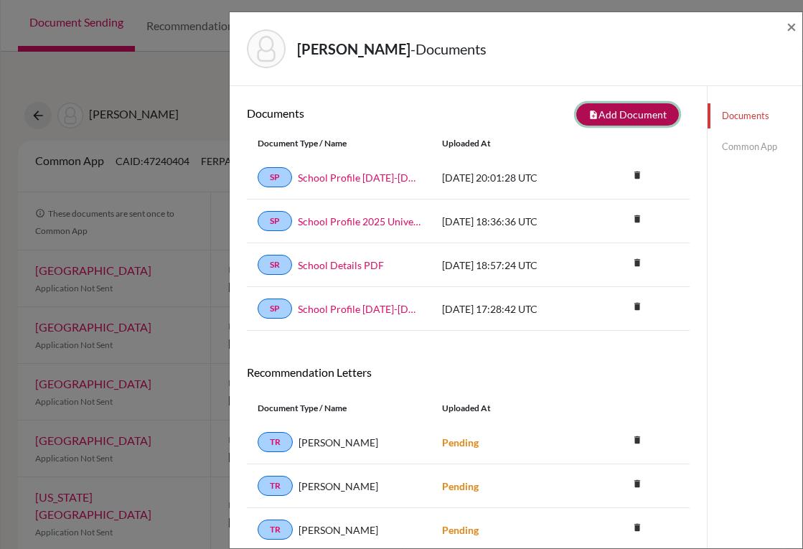
click at [608, 118] on button "note_add Add Document" at bounding box center [627, 114] width 103 height 22
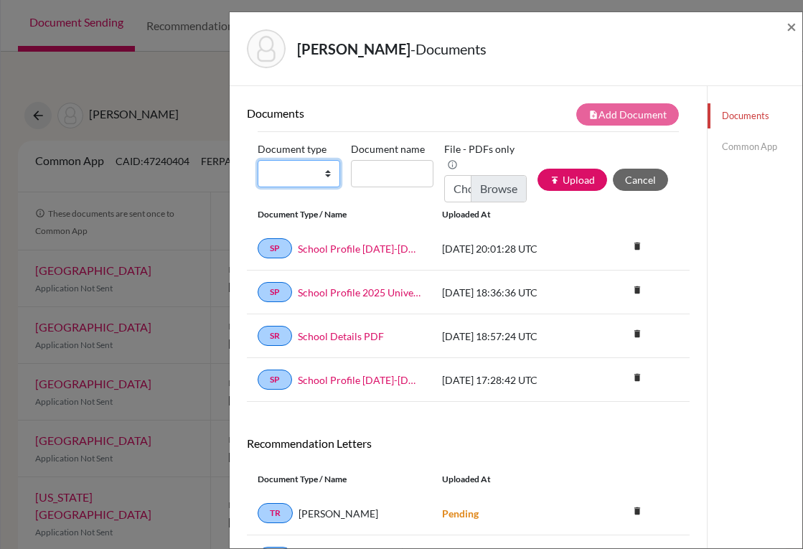
click at [328, 173] on select "Change explanation for Common App reports Counselor recommendation Internationa…" at bounding box center [299, 173] width 82 height 27
select select "2"
click at [258, 160] on select "Change explanation for Common App reports Counselor recommendation Internationa…" at bounding box center [299, 173] width 82 height 27
click at [399, 160] on input "Document name" at bounding box center [392, 173] width 82 height 27
type input "Transcript 9-11"
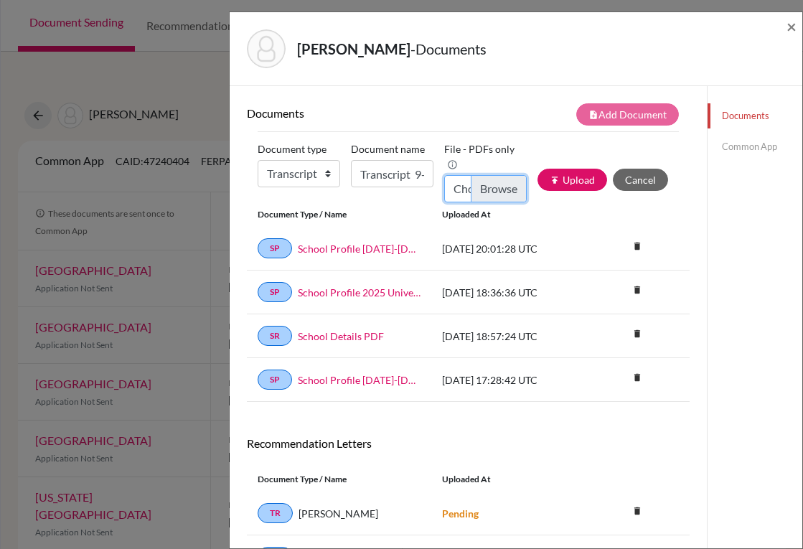
click at [473, 195] on input "Choose file" at bounding box center [485, 188] width 82 height 27
type input "C:\fakepath\[PERSON_NAME].pdf"
click at [553, 178] on button "publish Upload" at bounding box center [572, 180] width 70 height 22
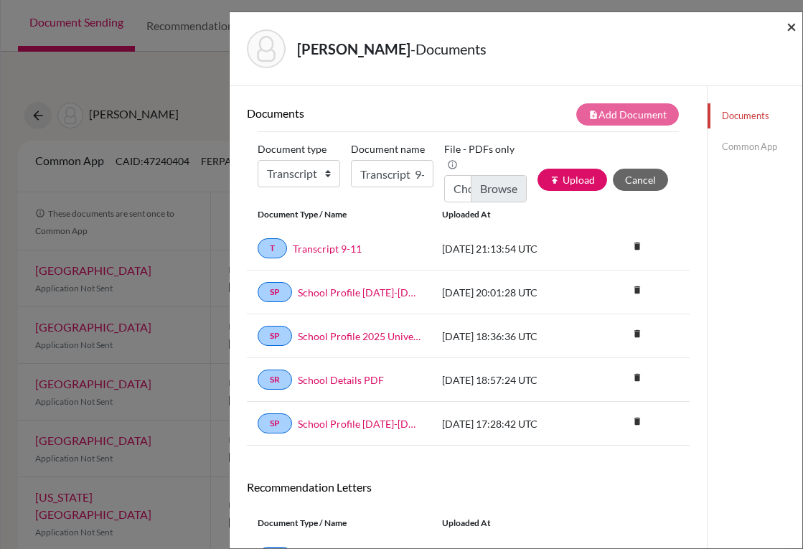
click at [793, 29] on span "×" at bounding box center [791, 26] width 10 height 21
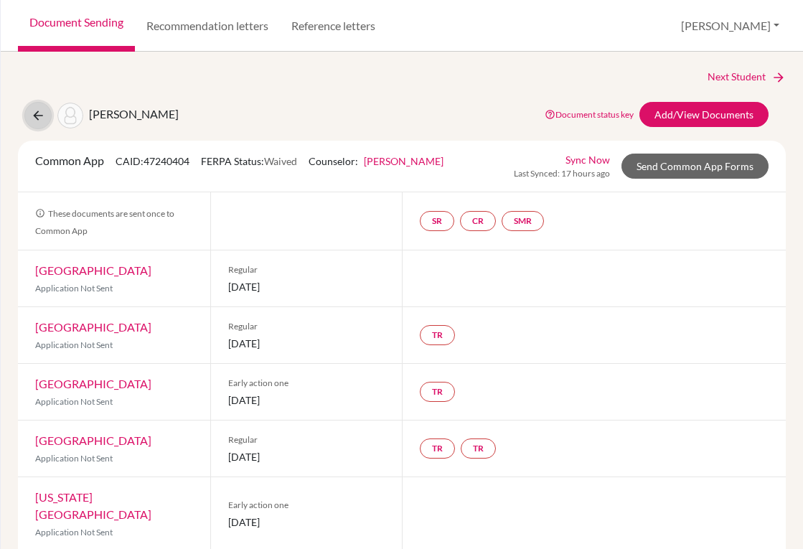
click at [37, 118] on icon at bounding box center [38, 115] width 14 height 14
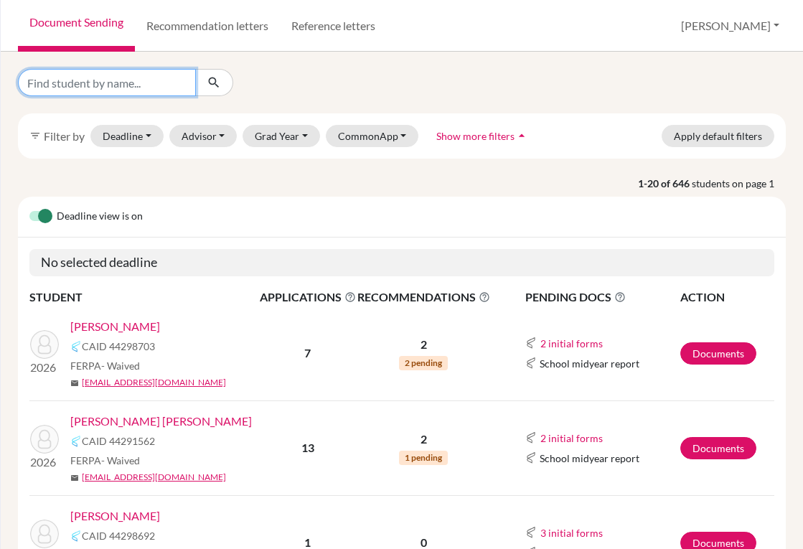
click at [142, 87] on input "Find student by name..." at bounding box center [107, 82] width 178 height 27
type input "s"
type input "sara"
click at [218, 82] on icon "submit" at bounding box center [214, 82] width 14 height 14
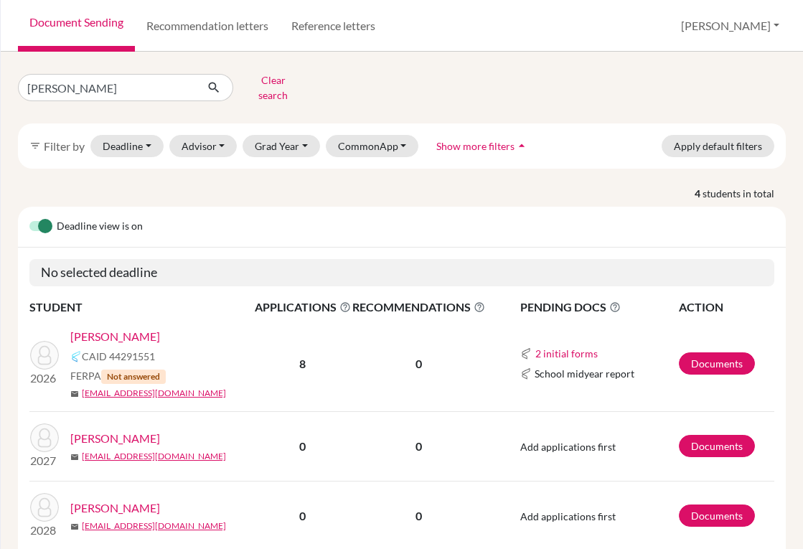
click at [128, 332] on link "Ghadesi, Sarah" at bounding box center [115, 336] width 90 height 17
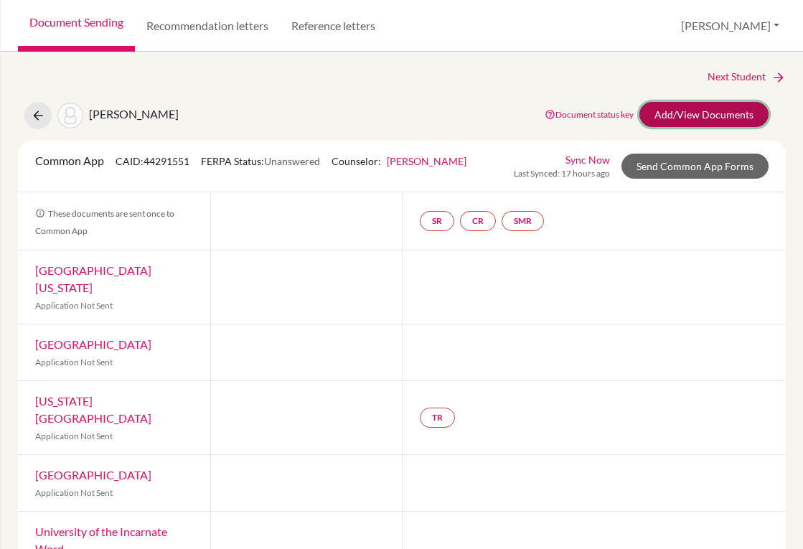
click at [684, 115] on link "Add/View Documents" at bounding box center [703, 114] width 129 height 25
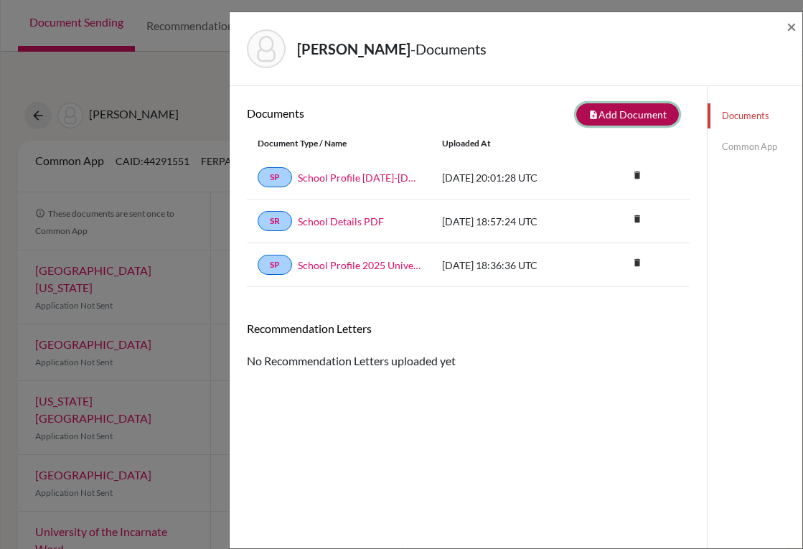
click at [588, 119] on icon "note_add" at bounding box center [593, 115] width 10 height 10
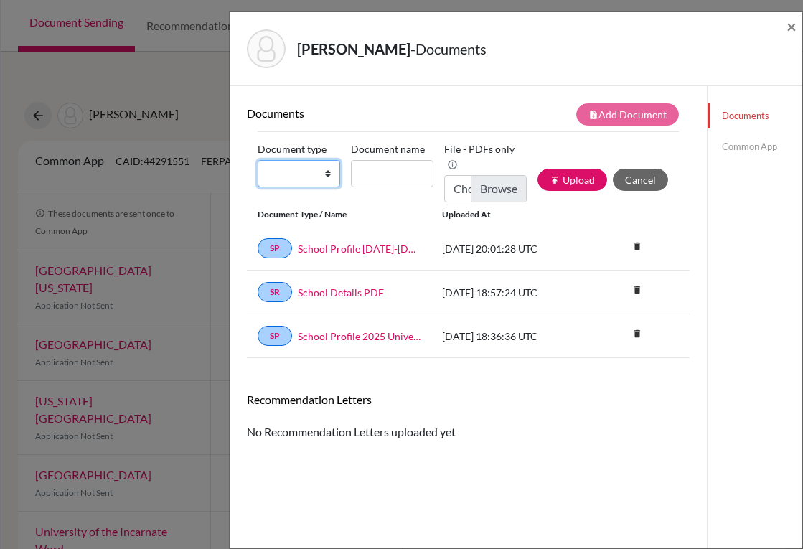
click at [323, 175] on select "Change explanation for Common App reports Counselor recommendation Internationa…" at bounding box center [299, 173] width 82 height 27
select select "2"
click at [258, 160] on select "Change explanation for Common App reports Counselor recommendation Internationa…" at bounding box center [299, 173] width 82 height 27
click at [376, 175] on input "Document name" at bounding box center [392, 173] width 82 height 27
type input "Transcript 9-11"
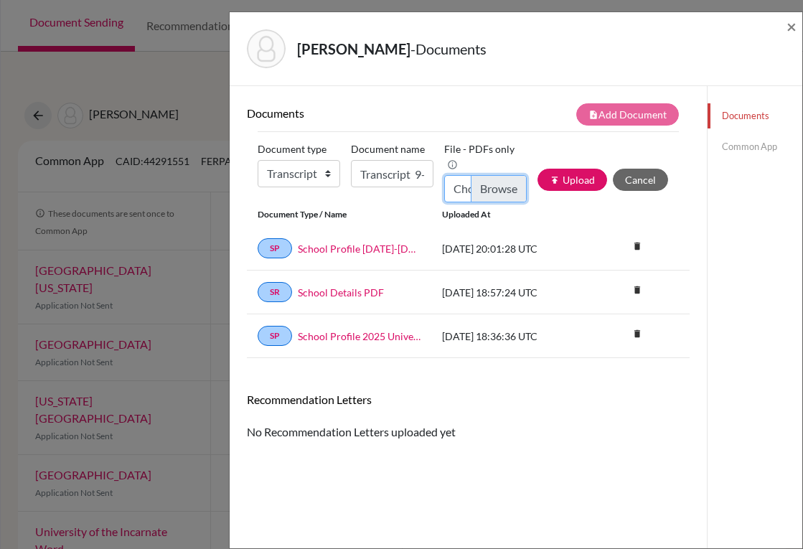
click at [483, 188] on input "Choose file" at bounding box center [485, 188] width 82 height 27
type input "C:\fakepath\Sarah Ghadesi_Transcripts.pdf"
click at [570, 179] on button "publish Upload" at bounding box center [572, 180] width 70 height 22
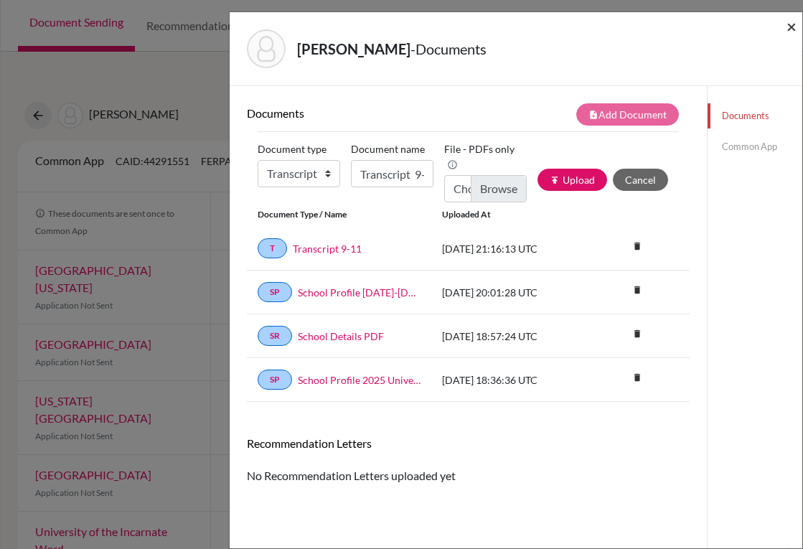
drag, startPoint x: 790, startPoint y: 24, endPoint x: 529, endPoint y: 64, distance: 264.1
click at [788, 26] on span "×" at bounding box center [791, 26] width 10 height 21
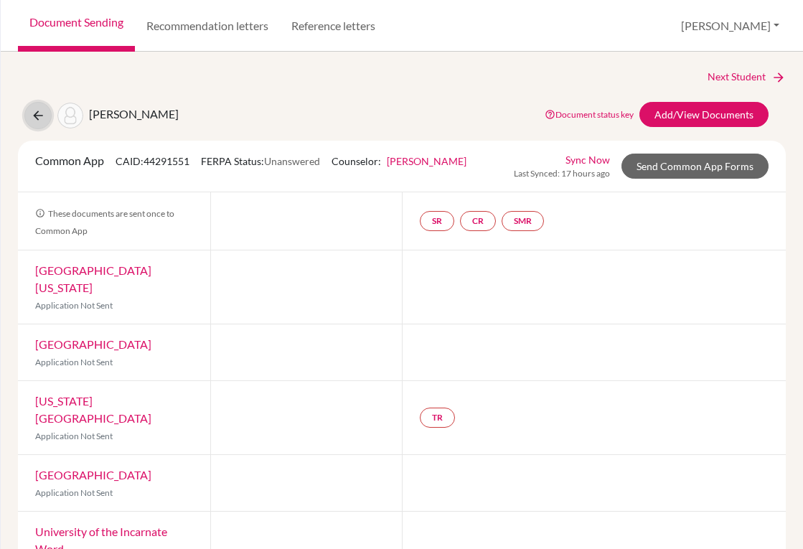
click at [42, 113] on icon at bounding box center [38, 115] width 14 height 14
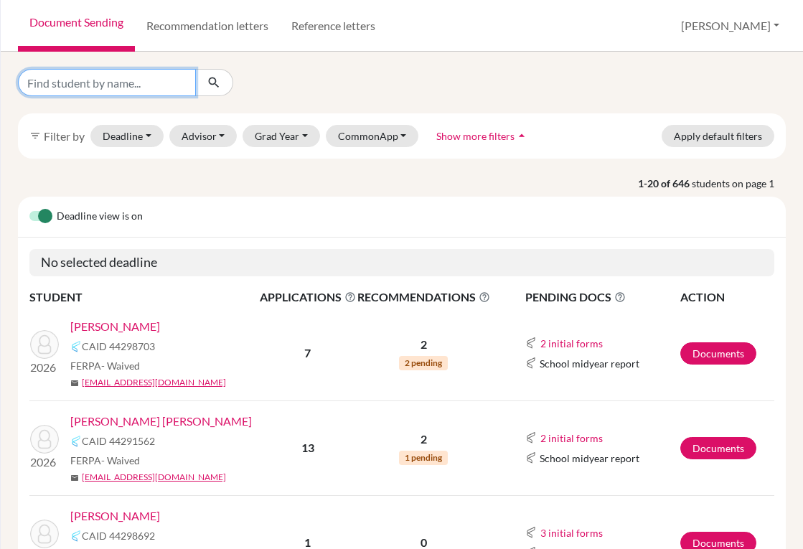
click at [105, 88] on input "Find student by name..." at bounding box center [107, 82] width 178 height 27
type input "sofia"
click at [222, 75] on button "submit" at bounding box center [214, 82] width 38 height 27
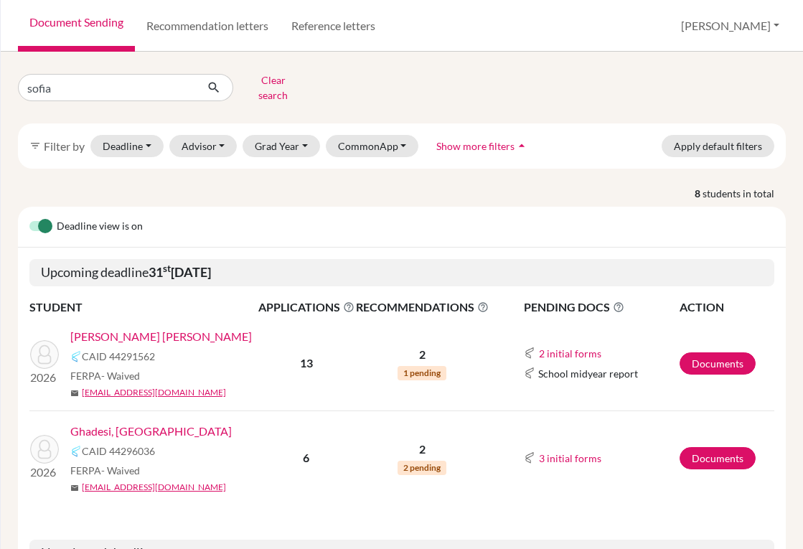
click at [123, 422] on link "Ghadesi, [GEOGRAPHIC_DATA]" at bounding box center [150, 430] width 161 height 17
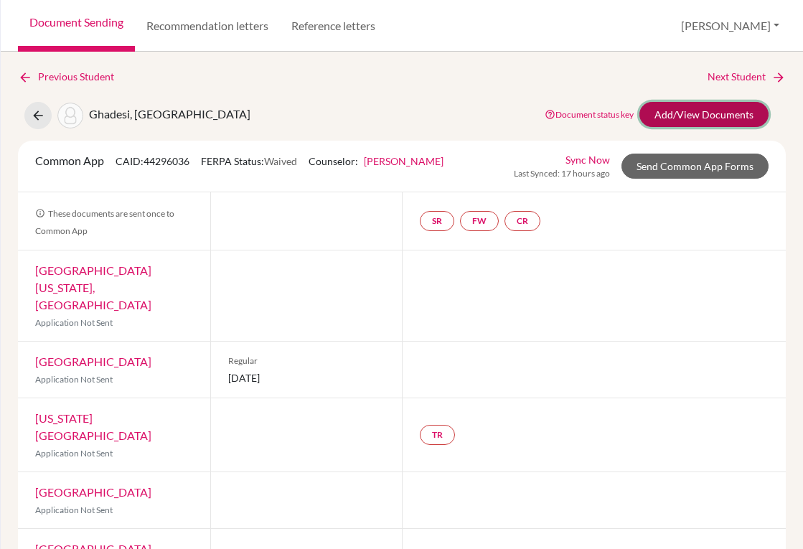
click at [648, 115] on link "Add/View Documents" at bounding box center [703, 114] width 129 height 25
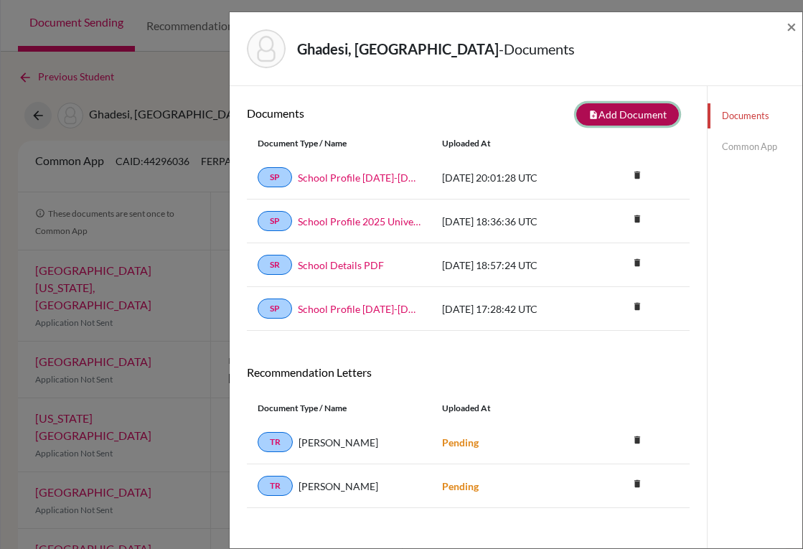
click at [609, 118] on button "note_add Add Document" at bounding box center [627, 114] width 103 height 22
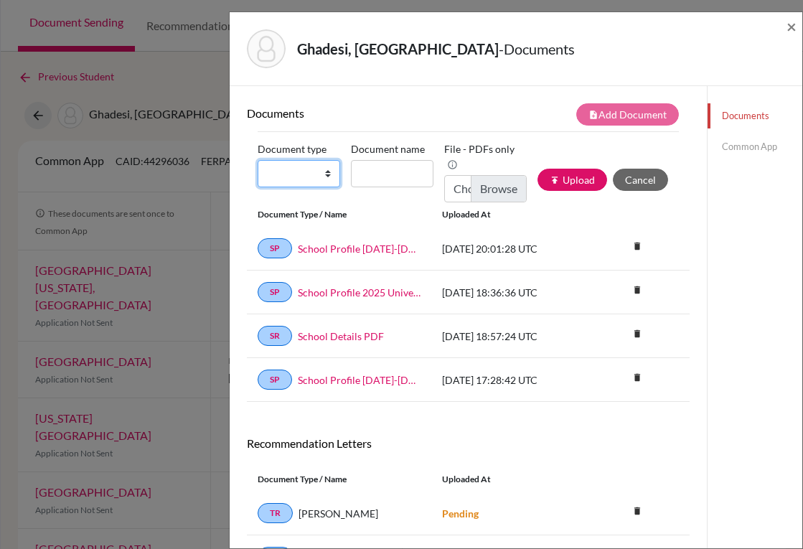
click at [300, 172] on select "Change explanation for Common App reports Counselor recommendation Internationa…" at bounding box center [299, 173] width 82 height 27
select select "2"
click at [258, 160] on select "Change explanation for Common App reports Counselor recommendation Internationa…" at bounding box center [299, 173] width 82 height 27
click at [365, 174] on input "Document name" at bounding box center [392, 173] width 82 height 27
type input "Transcript 9-11"
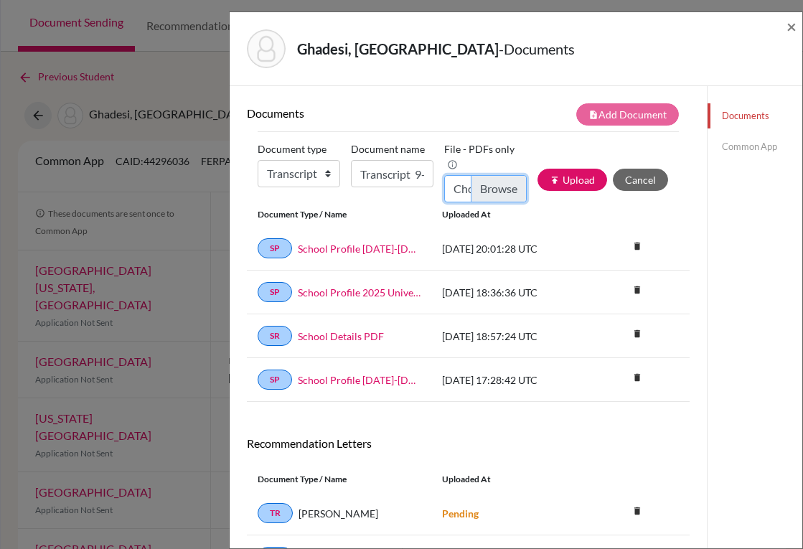
click at [486, 192] on input "Choose file" at bounding box center [485, 188] width 82 height 27
type input "C:\fakepath\[PERSON_NAME].pdf"
click at [552, 184] on button "publish Upload" at bounding box center [572, 180] width 70 height 22
